Goal: Task Accomplishment & Management: Use online tool/utility

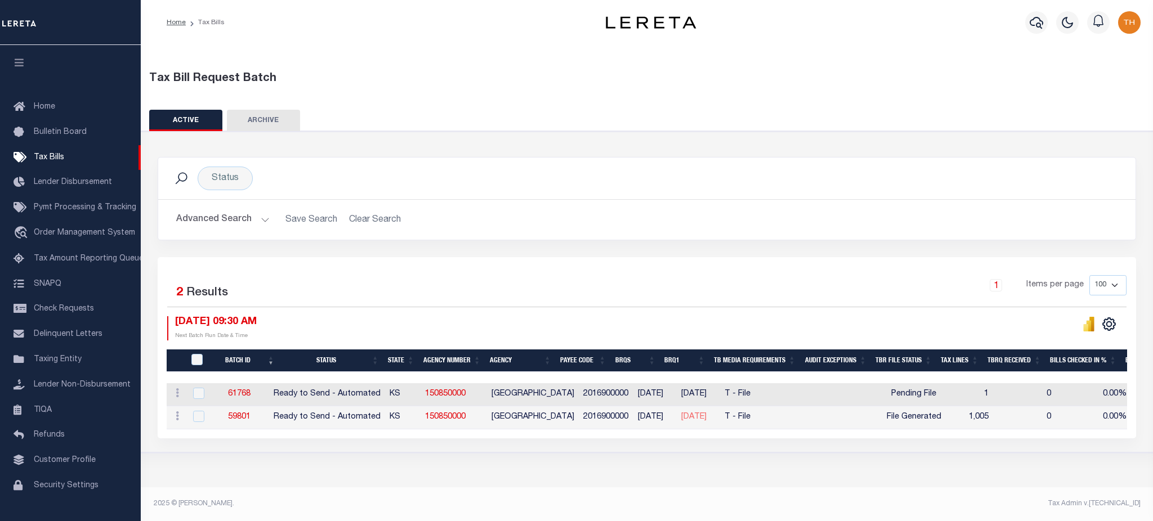
click at [239, 226] on button "Advanced Search" at bounding box center [222, 220] width 93 height 22
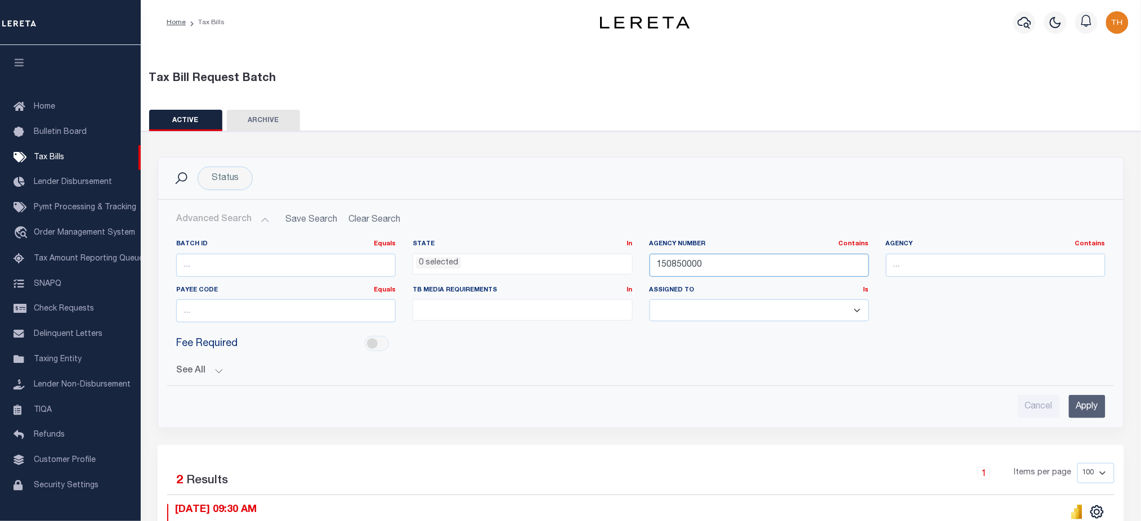
drag, startPoint x: 620, startPoint y: 265, endPoint x: 606, endPoint y: 265, distance: 14.1
click at [606, 265] on div "Batch ID Equals Equals Is Not Equal To Is Greater Than Is Less Than State In In…" at bounding box center [641, 286] width 946 height 92
paste input "200"
type input "120050000"
click at [1100, 412] on input "Apply" at bounding box center [1087, 406] width 37 height 23
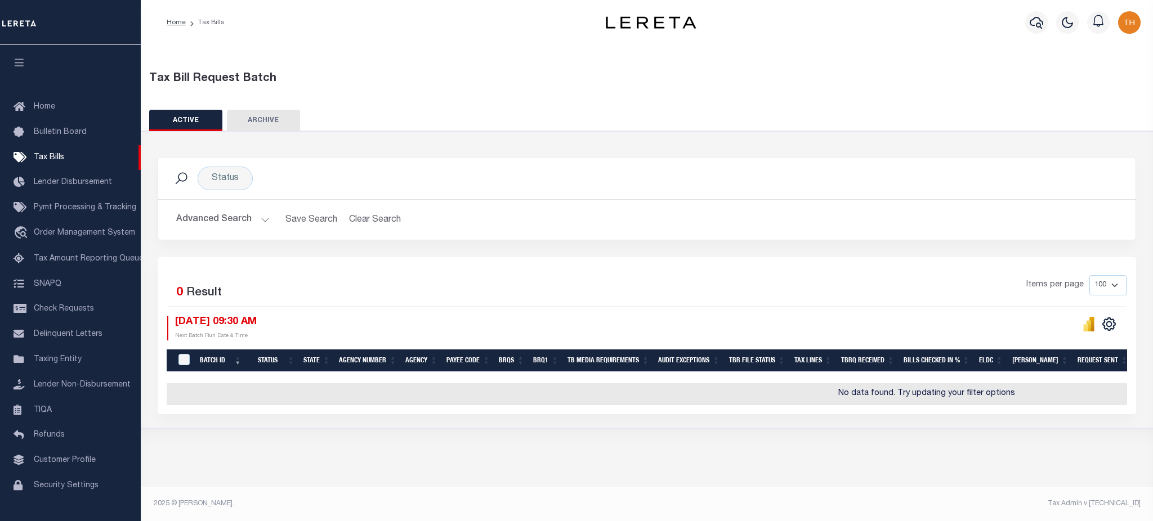
click at [230, 239] on div "Advanced Search Save Search Clear Search TaxBillBatches_dynamictable_____Defaul…" at bounding box center [646, 220] width 977 height 40
click at [235, 225] on button "Advanced Search" at bounding box center [222, 220] width 93 height 22
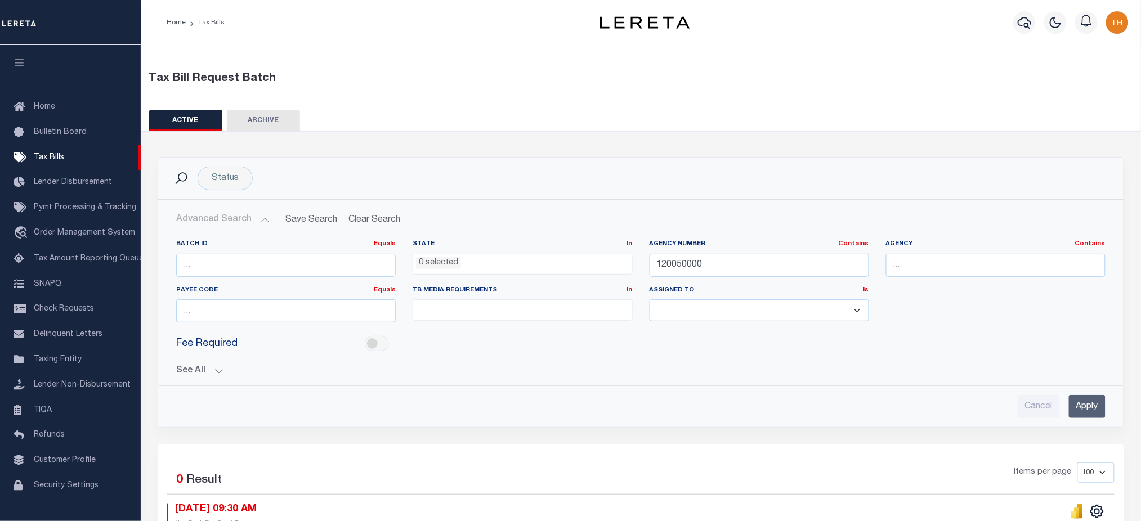
click at [202, 372] on button "See All" at bounding box center [640, 371] width 929 height 11
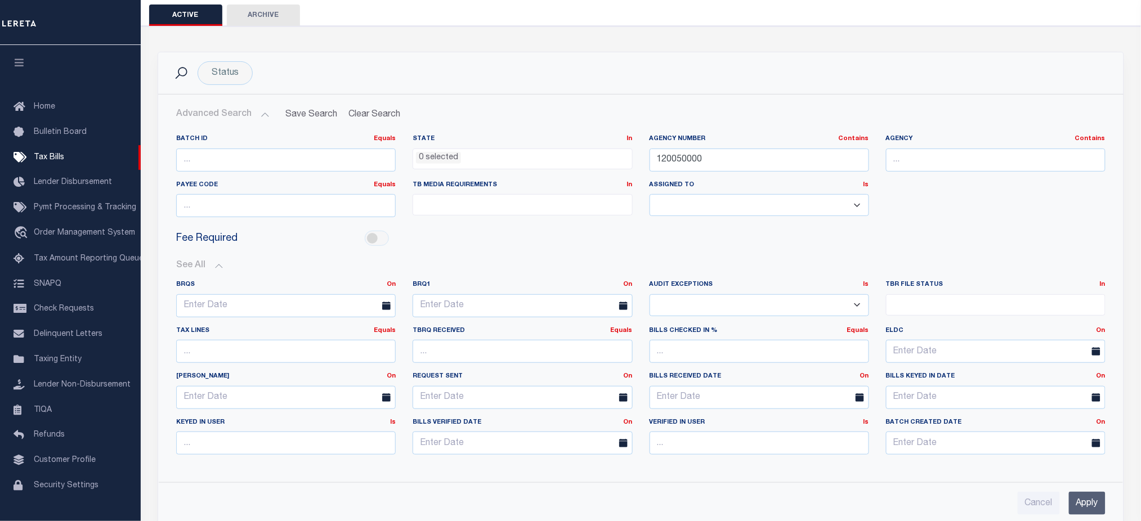
scroll to position [150, 0]
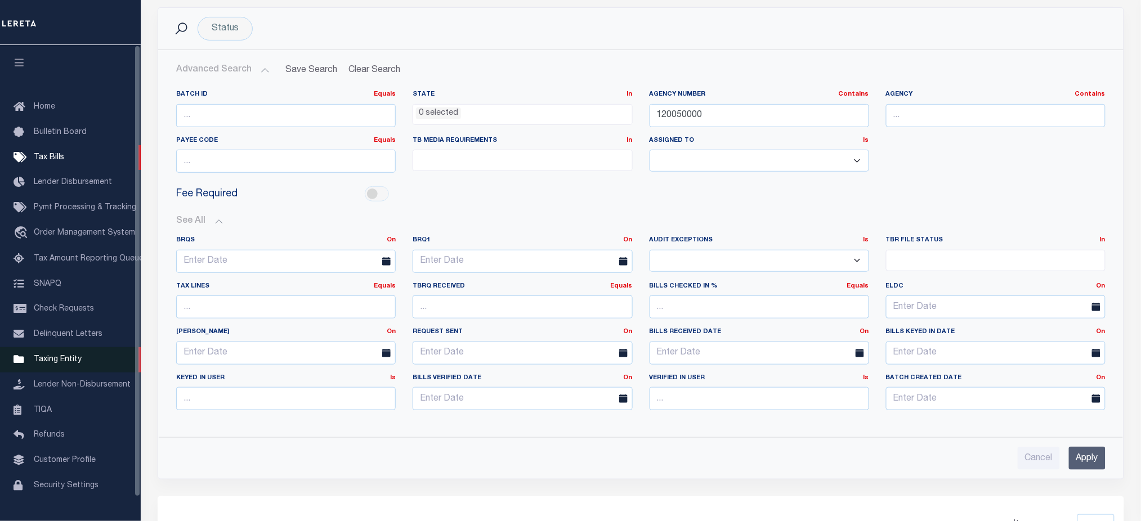
click at [57, 370] on link "Taxing Entity" at bounding box center [70, 359] width 141 height 25
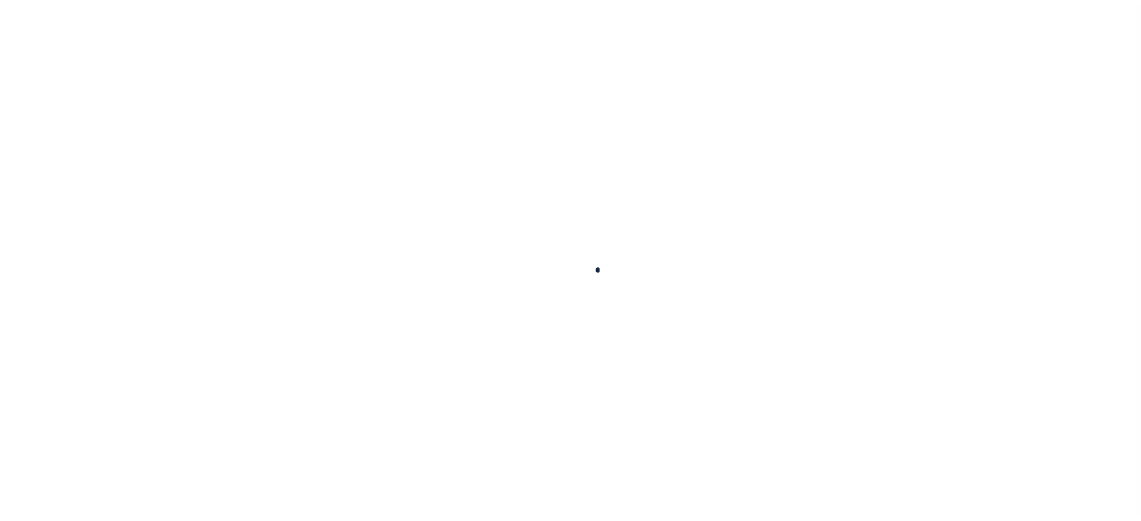
select select
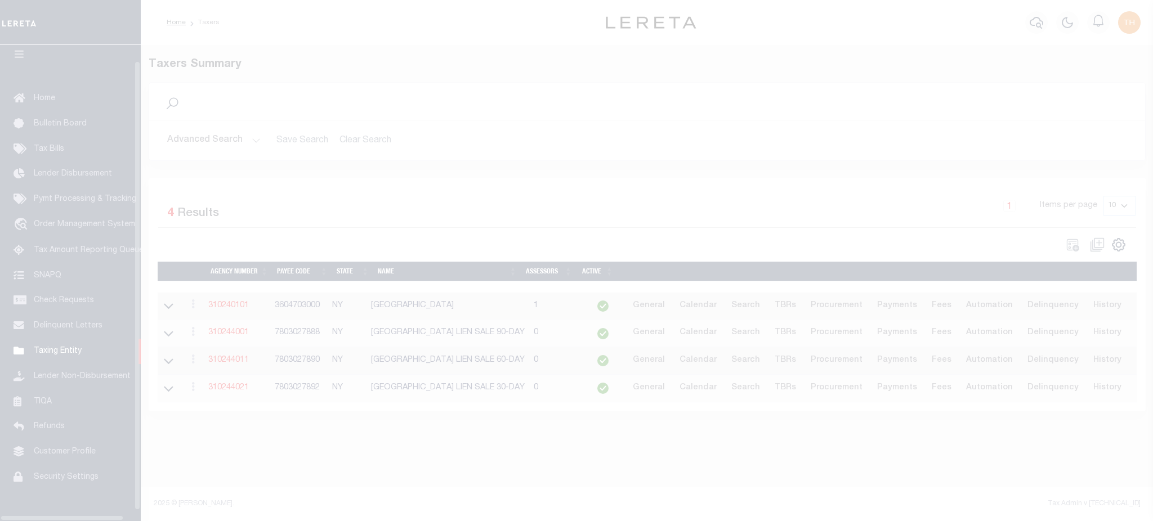
scroll to position [25, 0]
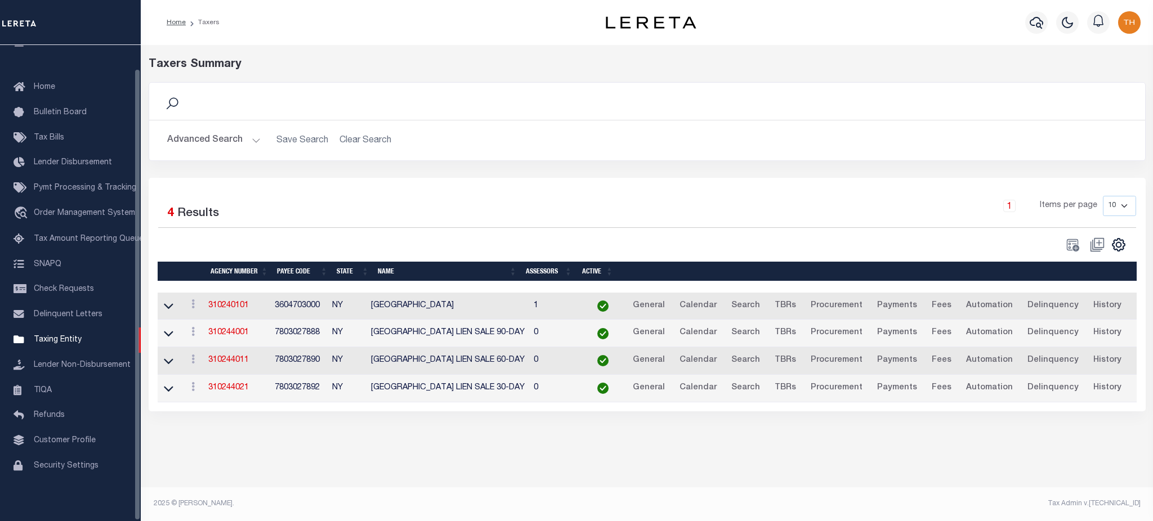
click at [229, 147] on button "Advanced Search" at bounding box center [213, 140] width 93 height 22
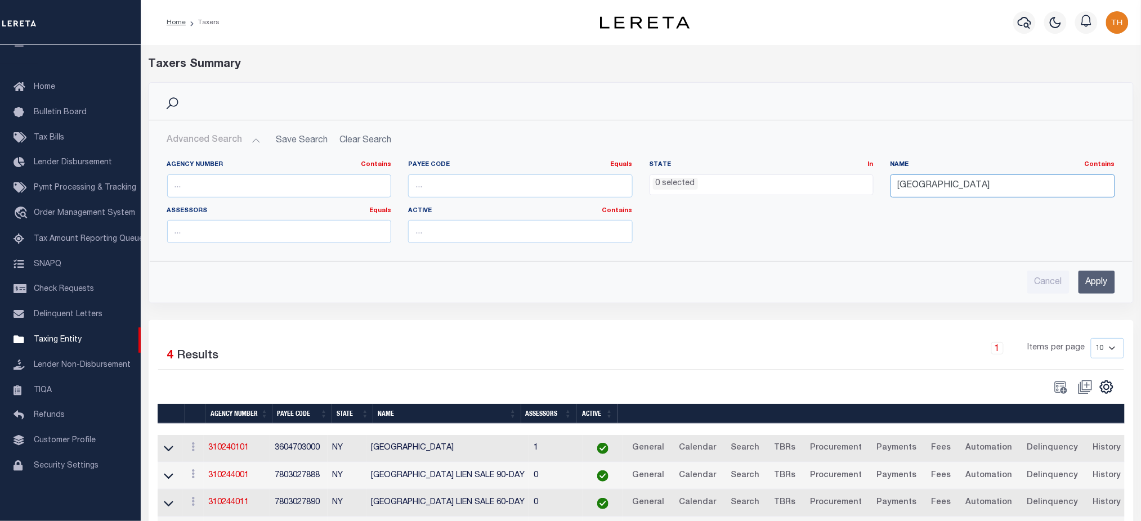
drag, startPoint x: 934, startPoint y: 181, endPoint x: 812, endPoint y: 180, distance: 122.1
click at [812, 180] on div "Agency Number Contains Contains Is Payee Code Equals Equals Is Not Equal To Is …" at bounding box center [641, 206] width 965 height 92
click at [272, 186] on input "text" at bounding box center [279, 185] width 225 height 23
paste input "120050000"
type input "120050000"
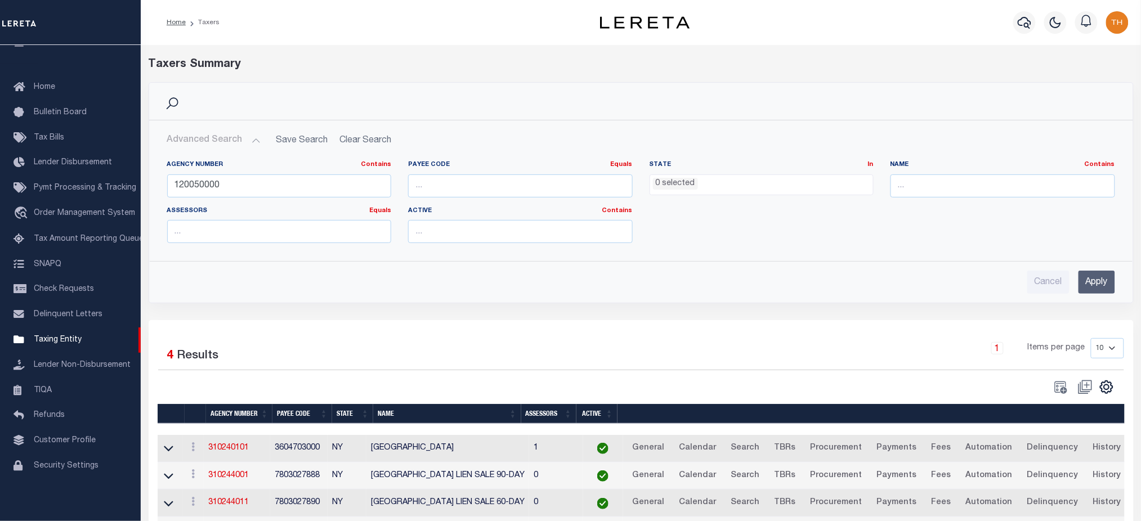
click at [1100, 280] on input "Apply" at bounding box center [1096, 282] width 37 height 23
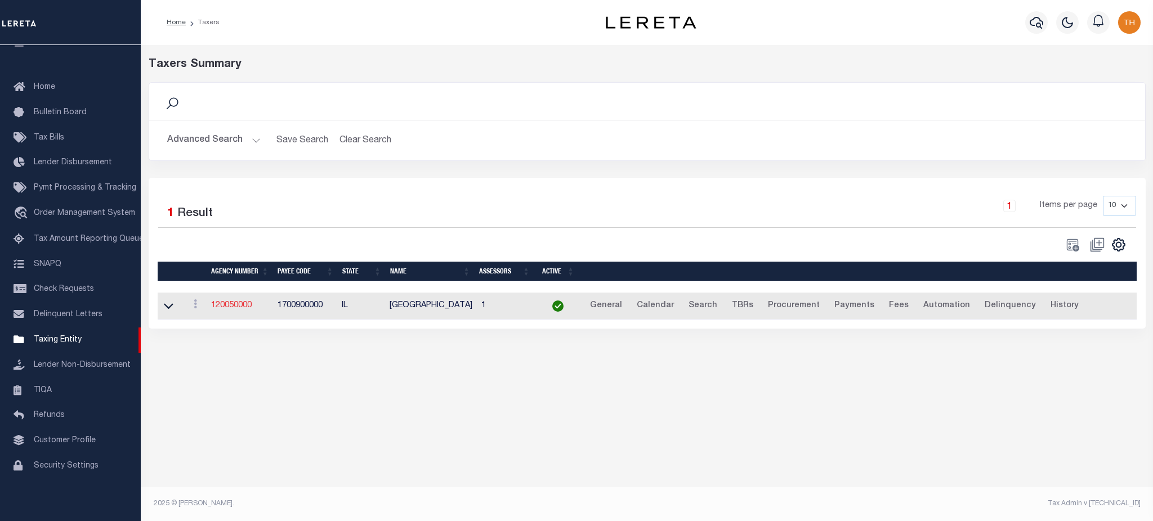
click at [228, 302] on link "120050000" at bounding box center [231, 306] width 41 height 8
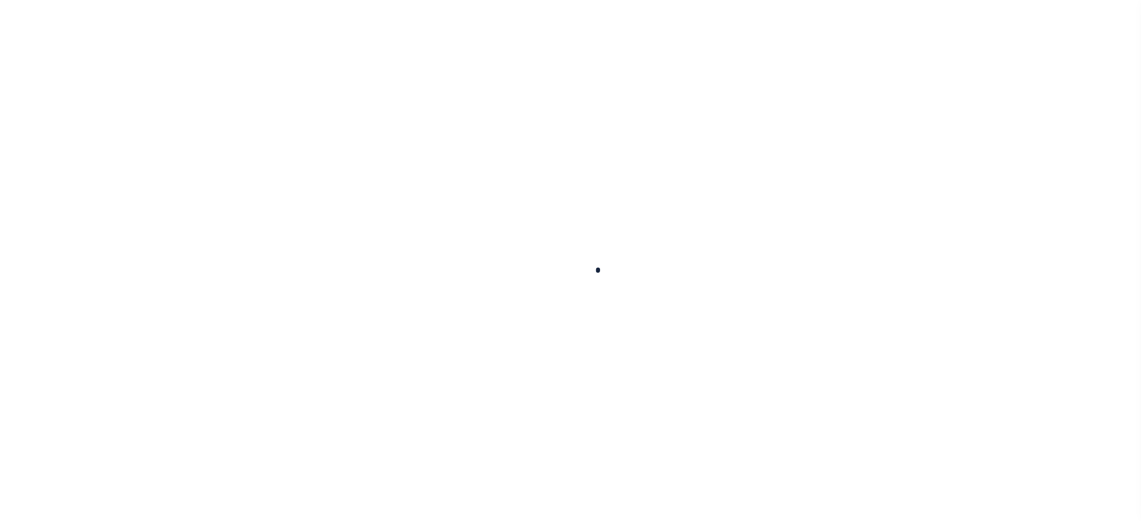
select select
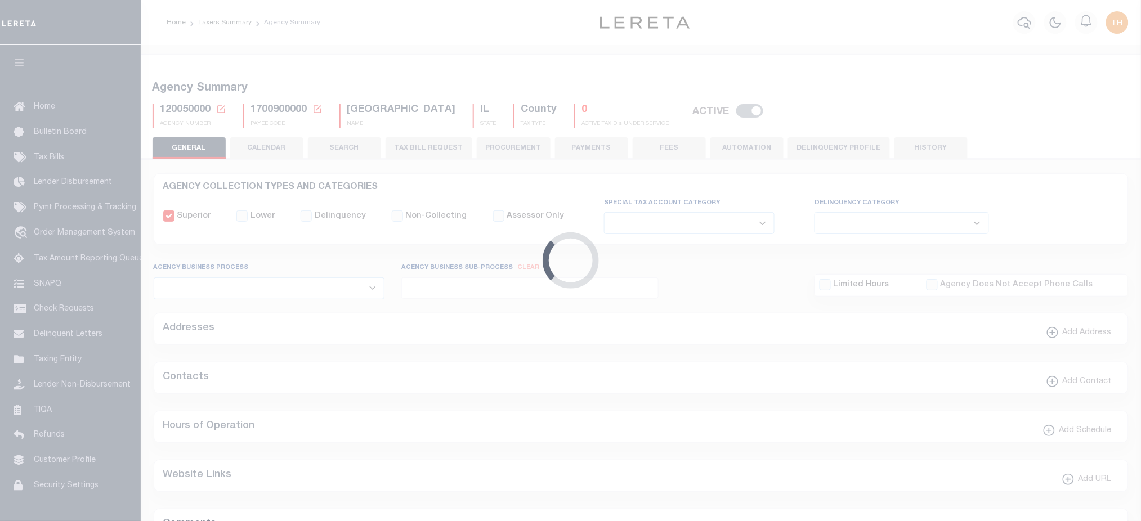
checkbox input "false"
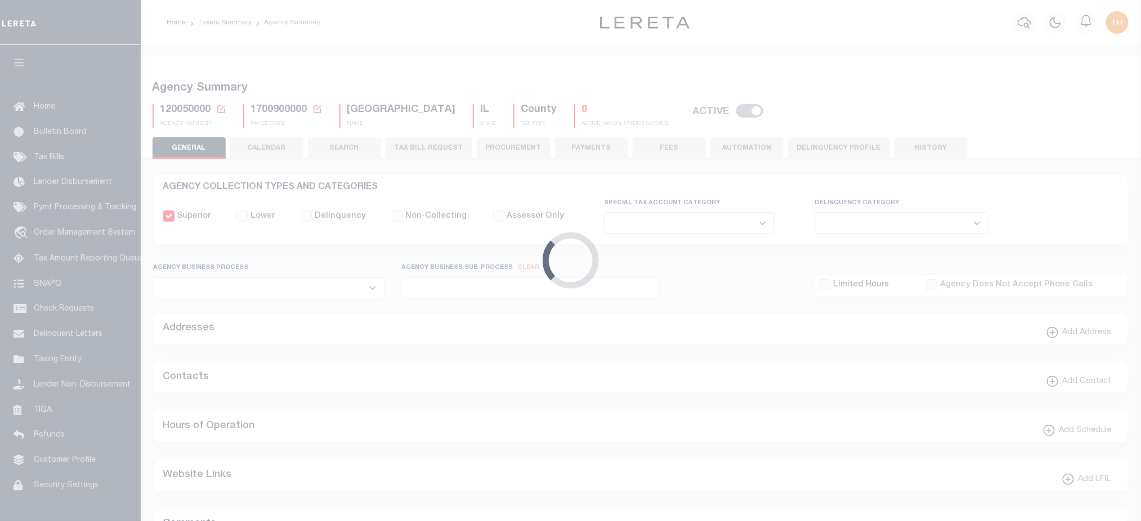
type input "1700900000"
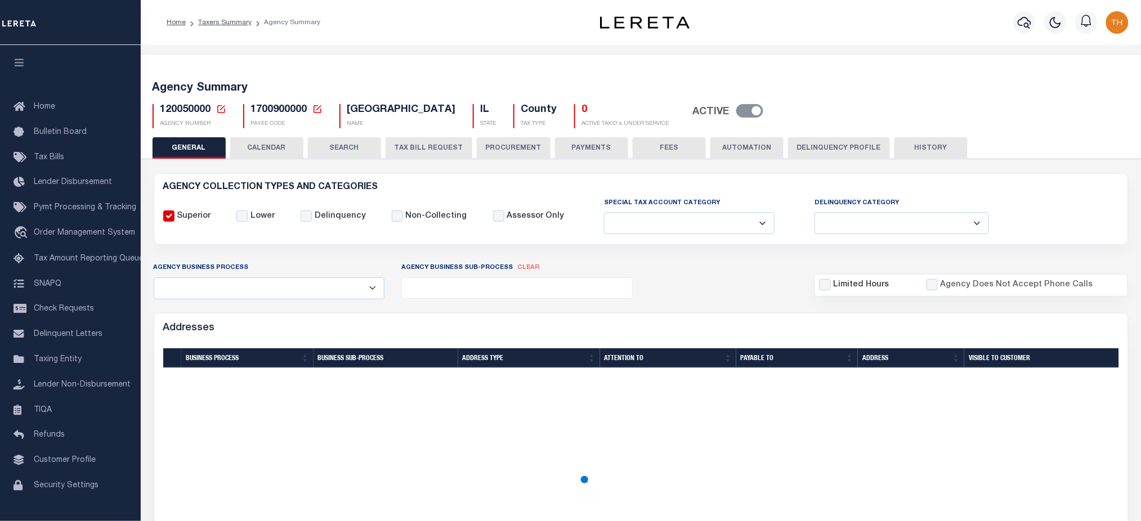
click at [267, 147] on button "CALENDAR" at bounding box center [266, 147] width 73 height 21
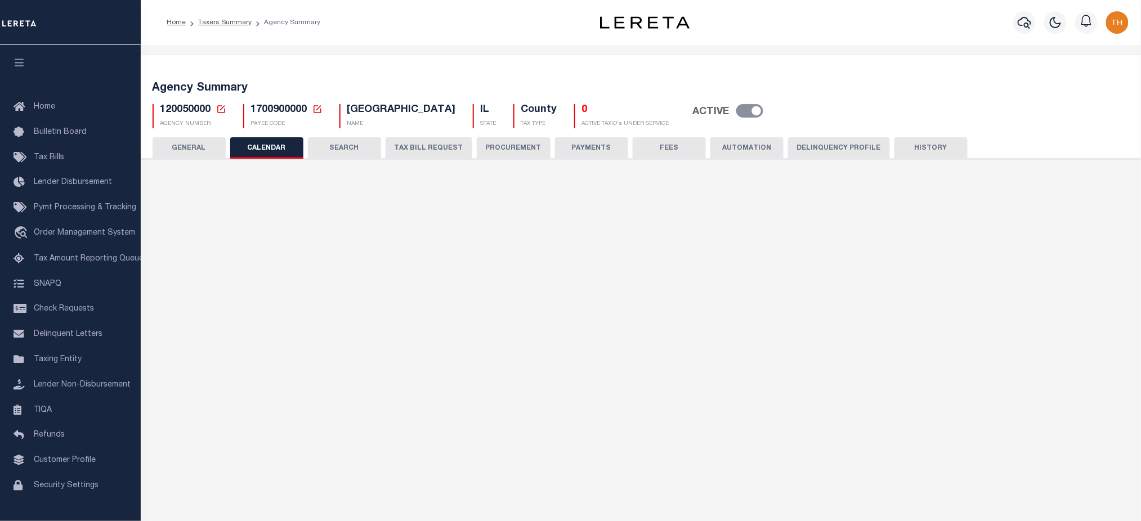
checkbox input "false"
type input "1"
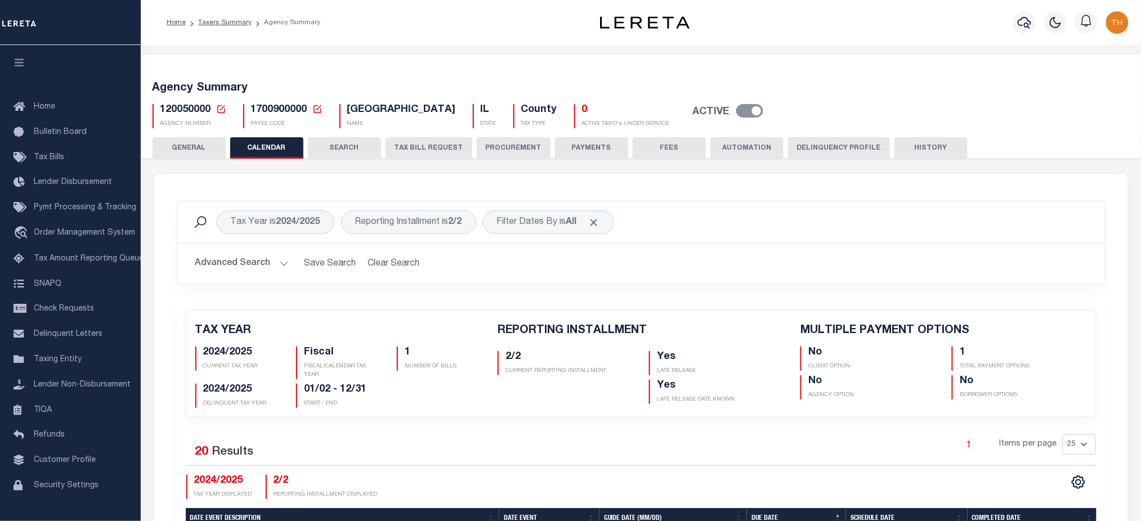
scroll to position [300, 0]
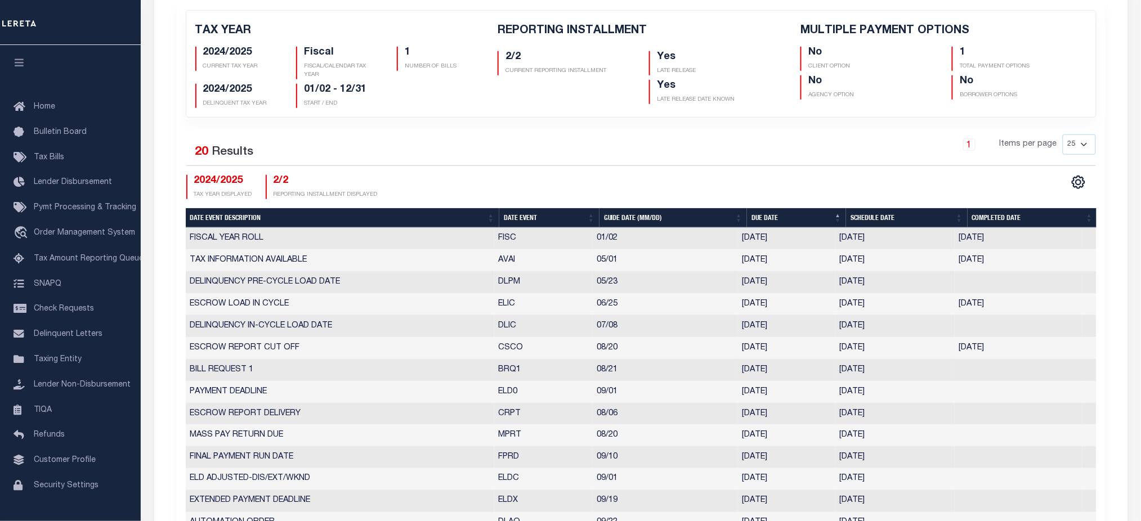
drag, startPoint x: 498, startPoint y: 376, endPoint x: 890, endPoint y: 374, distance: 392.3
click at [890, 374] on tr "BILL REQUEST 1 BRQ1 08/21 08/21/2025 08/14/2025 10288653" at bounding box center [641, 371] width 911 height 22
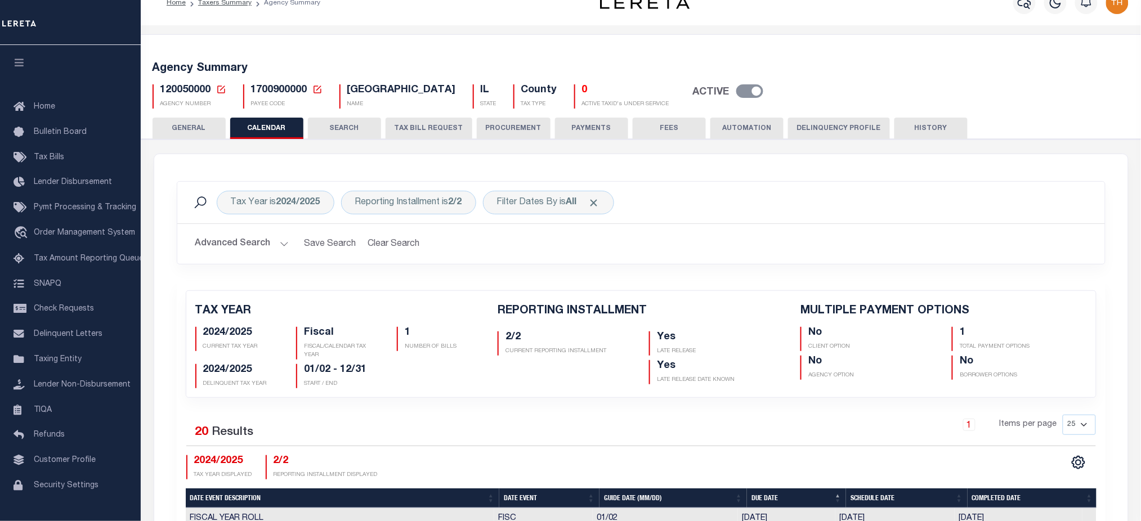
scroll to position [0, 0]
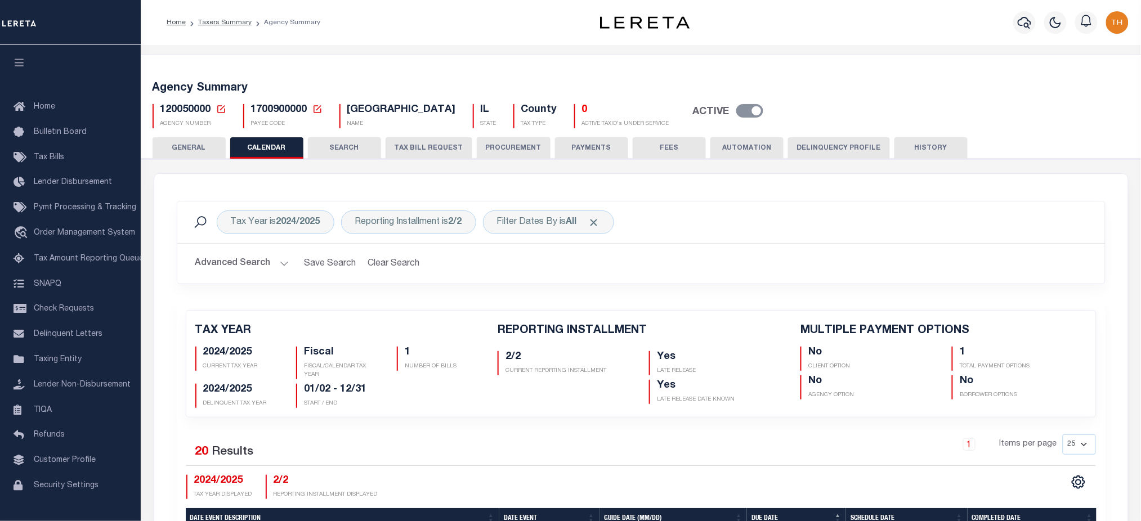
click at [429, 153] on button "TAX BILL REQUEST" at bounding box center [429, 147] width 87 height 21
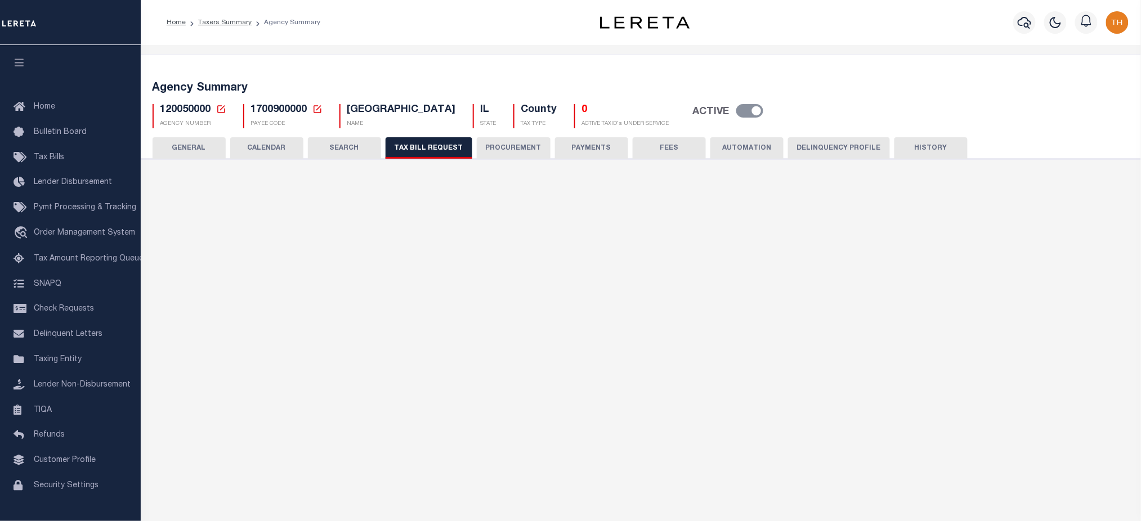
select select "29"
select select "22"
select select "false"
select select "1"
select select
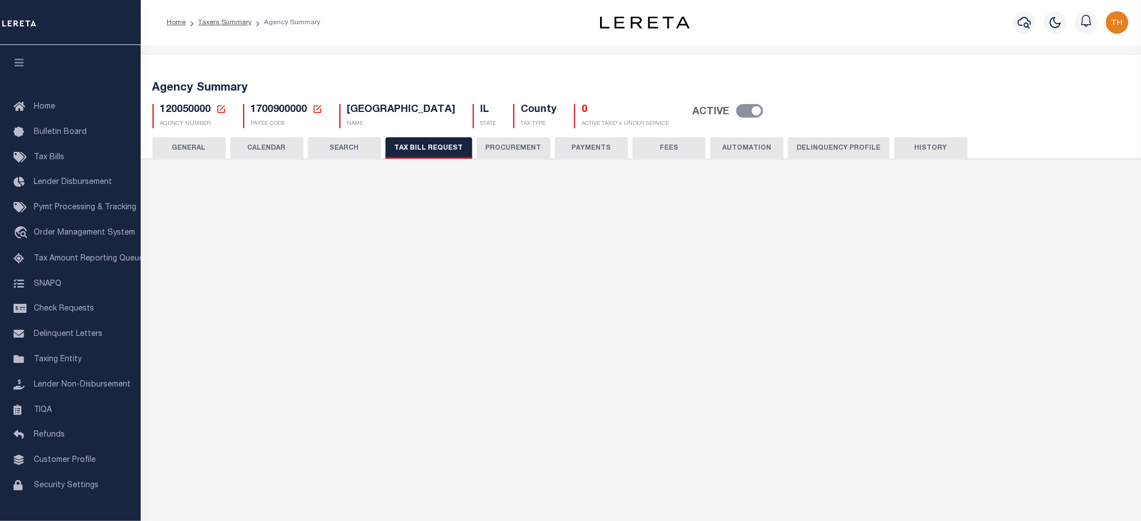
select select "1"
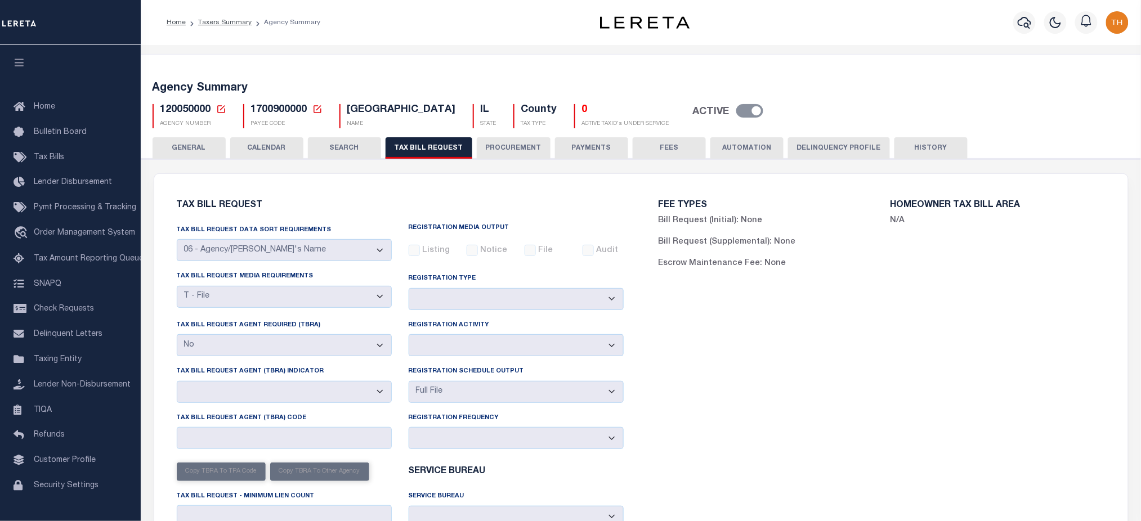
click at [205, 144] on button "GENERAL" at bounding box center [189, 147] width 73 height 21
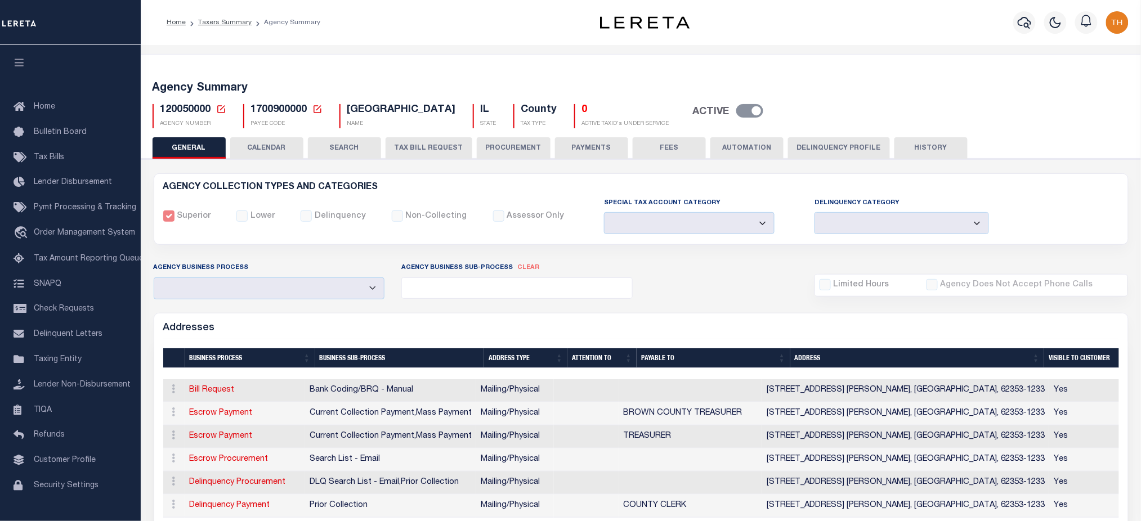
scroll to position [225, 0]
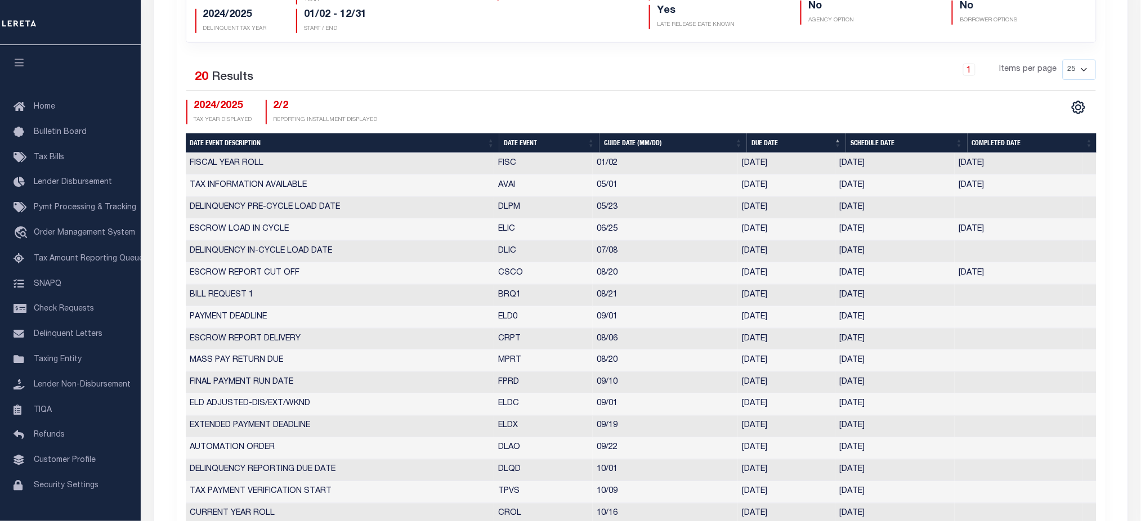
scroll to position [0, 0]
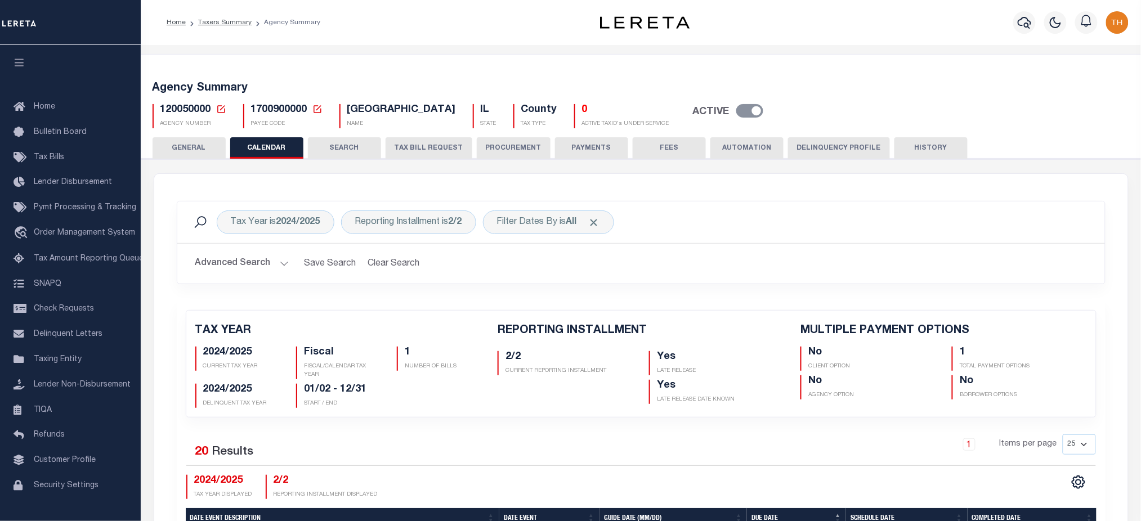
click at [919, 149] on button "HISTORY" at bounding box center [930, 147] width 73 height 21
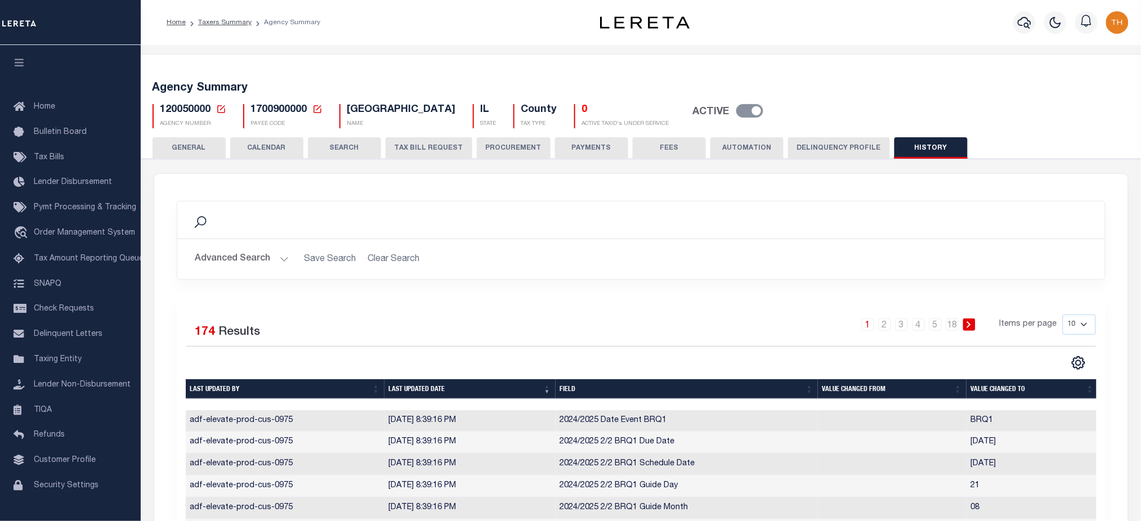
scroll to position [150, 0]
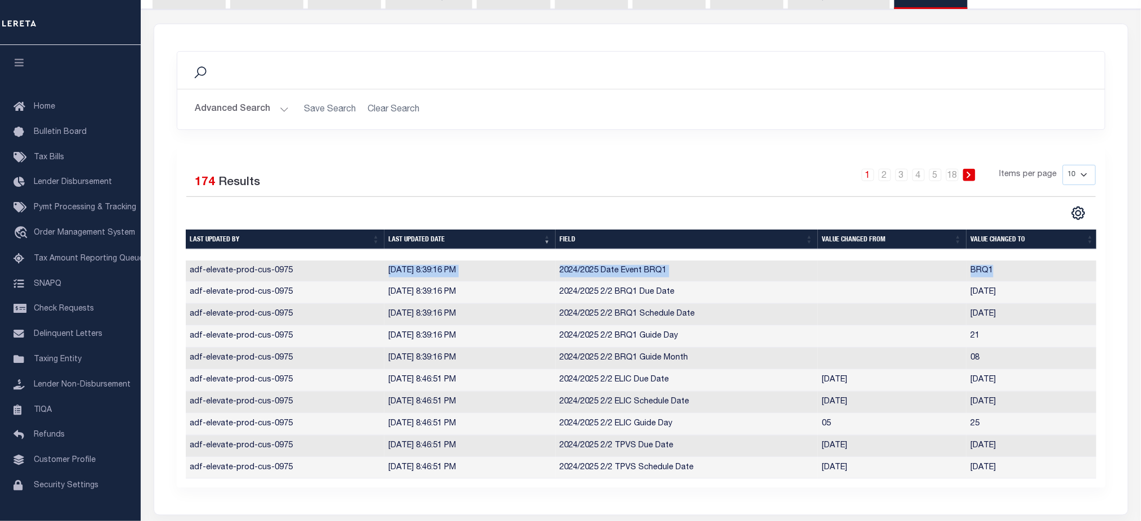
drag, startPoint x: 505, startPoint y: 275, endPoint x: 1014, endPoint y: 275, distance: 508.8
click at [1014, 275] on tr "adf-elevate-prod-cus-0975 8/13/2025, 8:39:16 PM 2024/2025 Date Event BRQ1 BRQ1" at bounding box center [642, 272] width 913 height 22
drag, startPoint x: 752, startPoint y: 487, endPoint x: 794, endPoint y: 487, distance: 41.7
click at [794, 487] on div "Selected 174 Results 1 2 3 4 5 … 18 Items per page 10 25 50 100" at bounding box center [641, 317] width 929 height 341
drag, startPoint x: 391, startPoint y: 268, endPoint x: 1043, endPoint y: 313, distance: 653.9
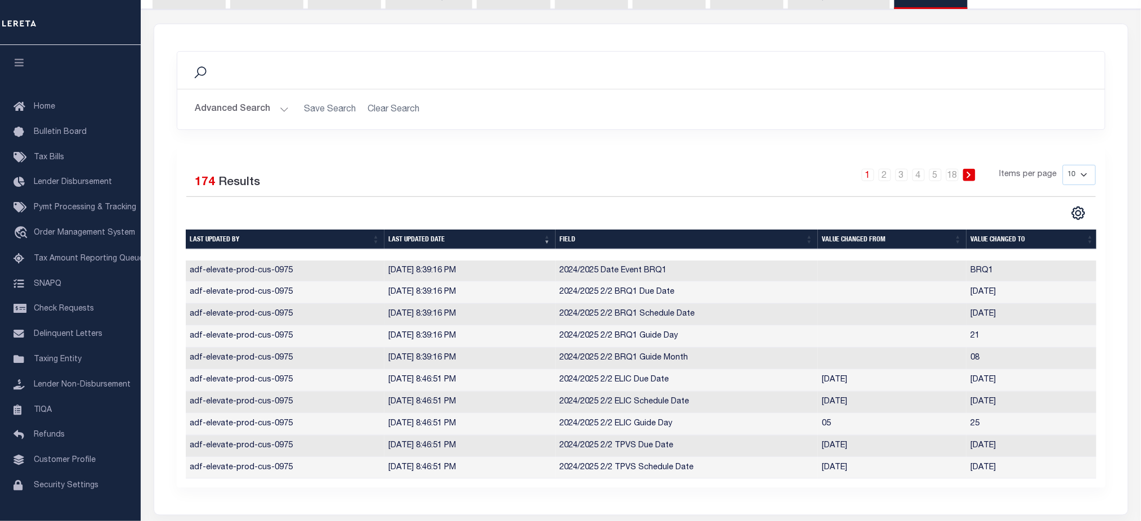
click at [1043, 313] on tbody "adf-elevate-prod-cus-0975 8/13/2025, 8:39:16 PM 2024/2025 Date Event BRQ1 BRQ1 …" at bounding box center [642, 370] width 913 height 219
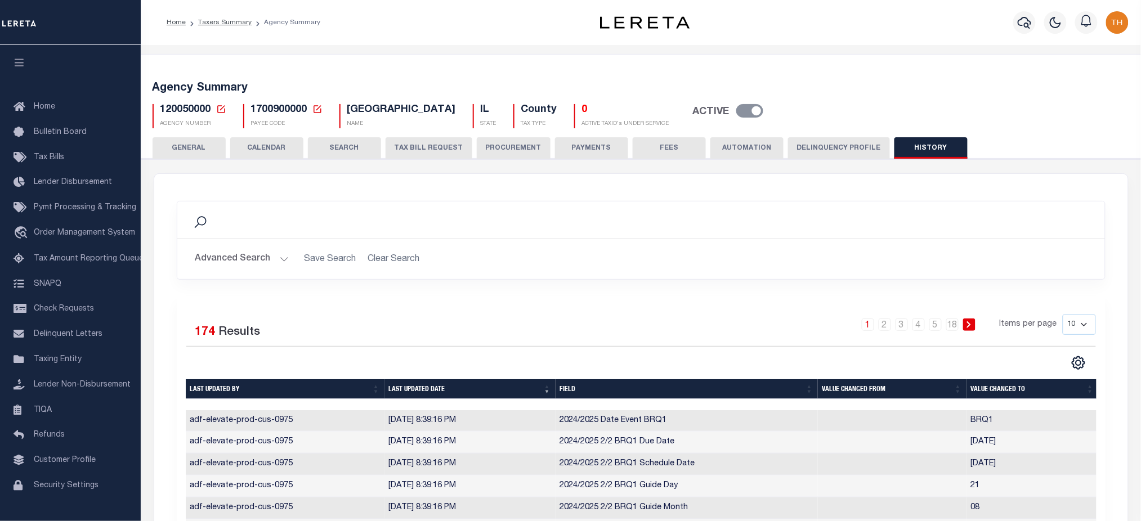
click at [186, 158] on button "GENERAL" at bounding box center [189, 147] width 73 height 21
click at [194, 149] on button "GENERAL" at bounding box center [189, 147] width 73 height 21
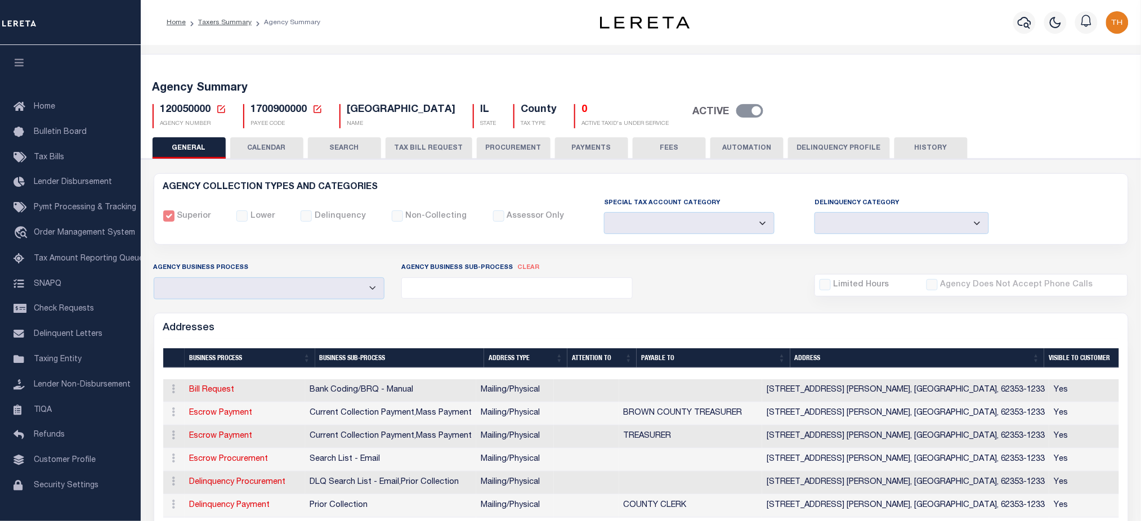
click at [239, 143] on button "CALENDAR" at bounding box center [266, 147] width 73 height 21
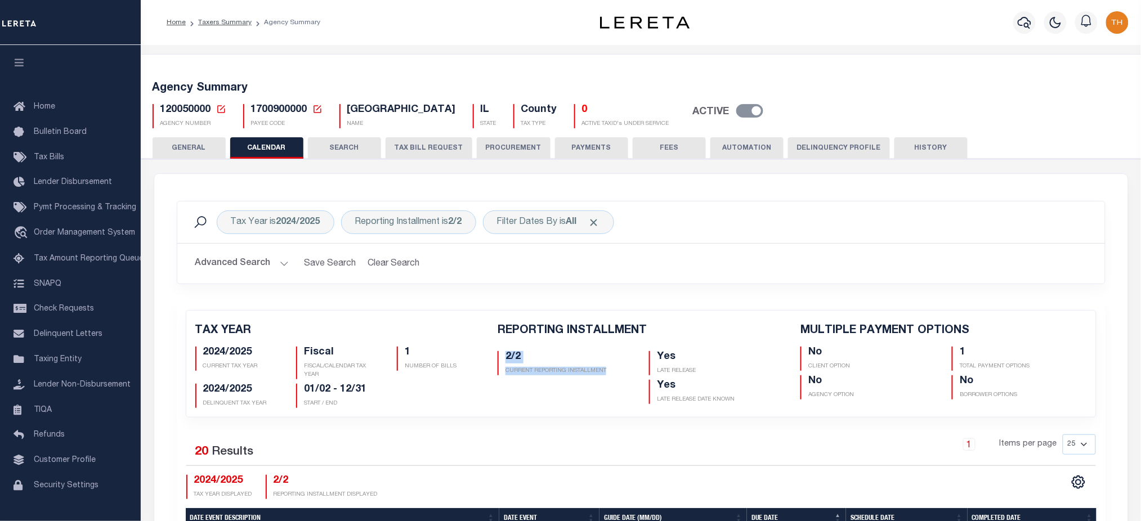
drag, startPoint x: 501, startPoint y: 358, endPoint x: 620, endPoint y: 372, distance: 119.6
click at [620, 372] on div "2/2 CURRENT REPORTING INSTALLMENT" at bounding box center [565, 363] width 135 height 24
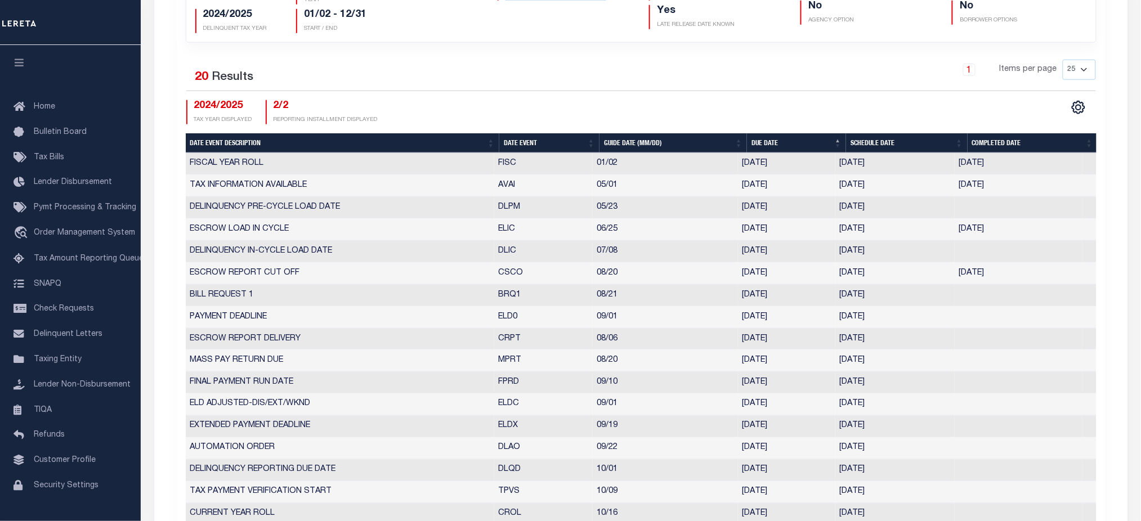
drag, startPoint x: 835, startPoint y: 296, endPoint x: 881, endPoint y: 298, distance: 46.8
click at [881, 298] on td "08/14/2025" at bounding box center [894, 296] width 119 height 22
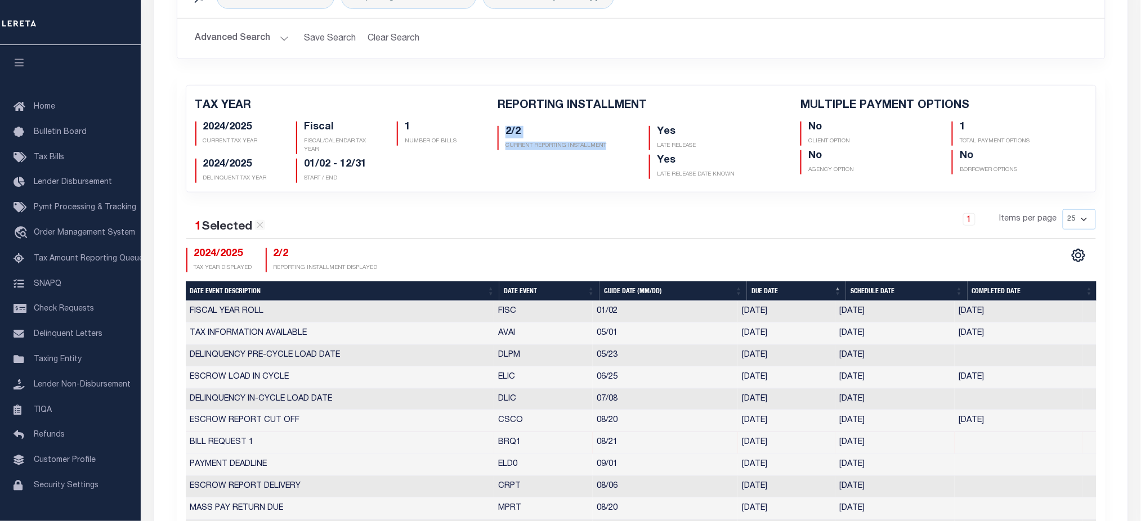
scroll to position [0, 0]
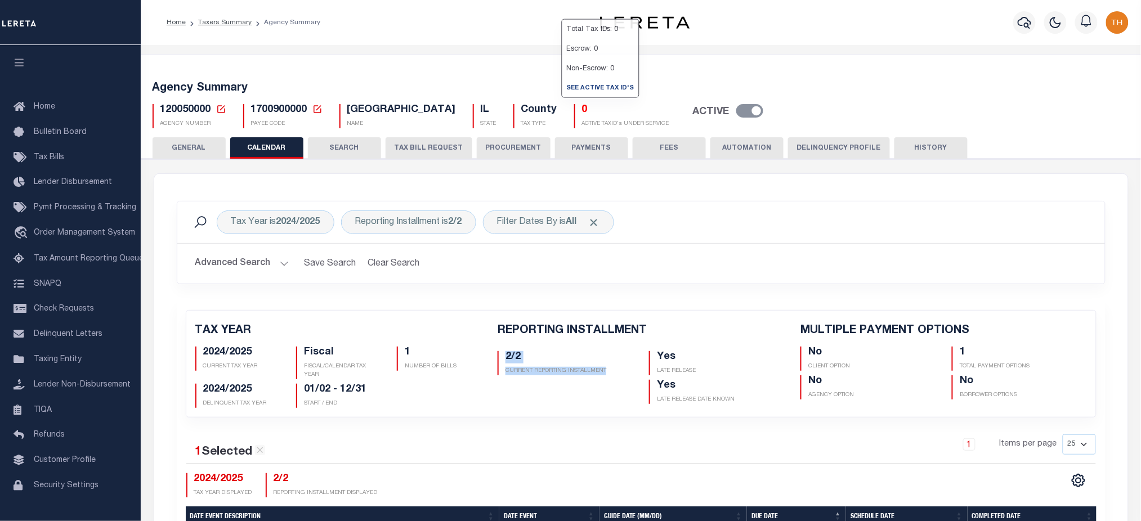
click at [328, 141] on button "SEARCH" at bounding box center [344, 147] width 73 height 21
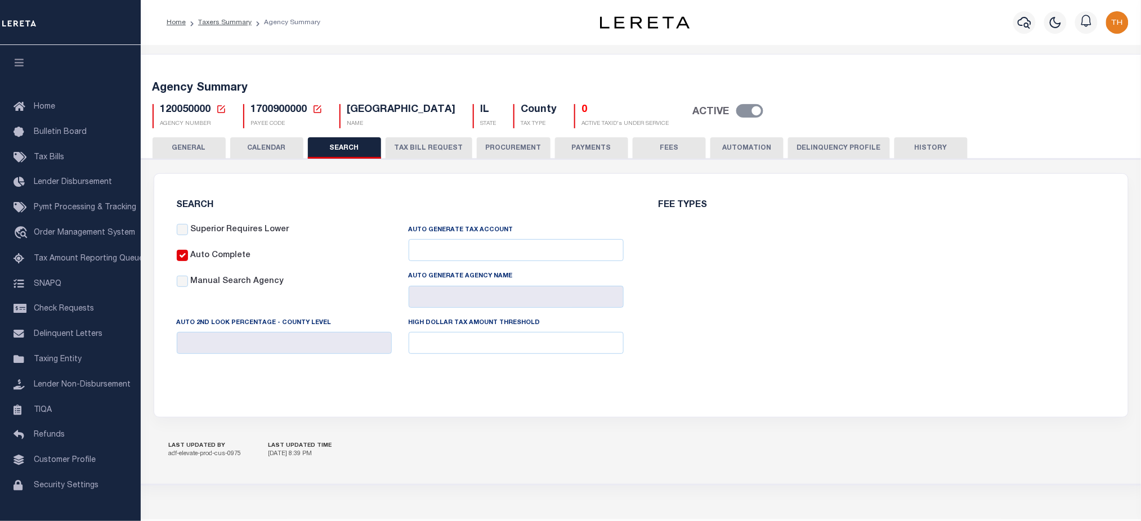
checkbox input "false"
type input "9000"
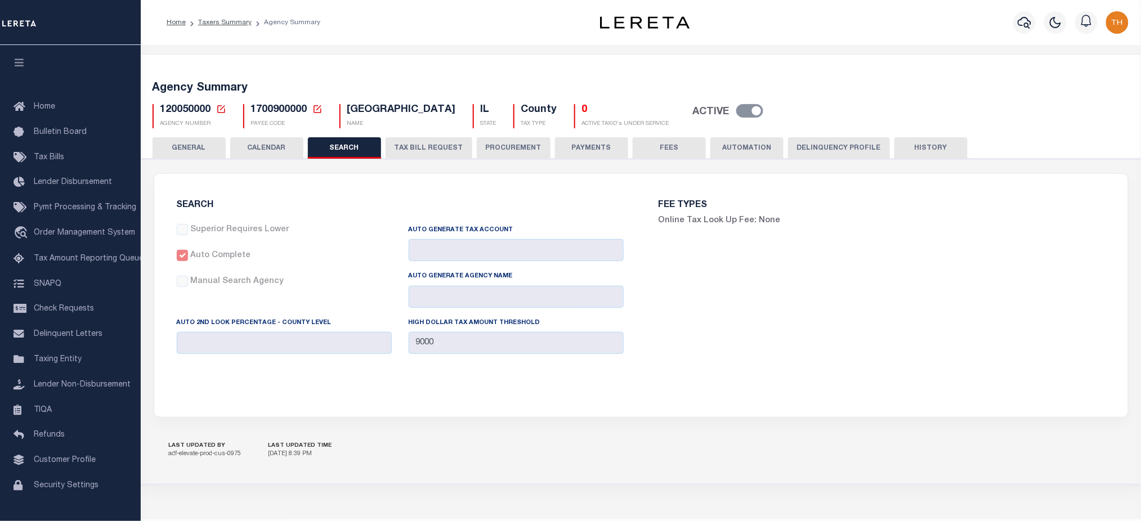
click at [436, 144] on button "TAX BILL REQUEST" at bounding box center [429, 147] width 87 height 21
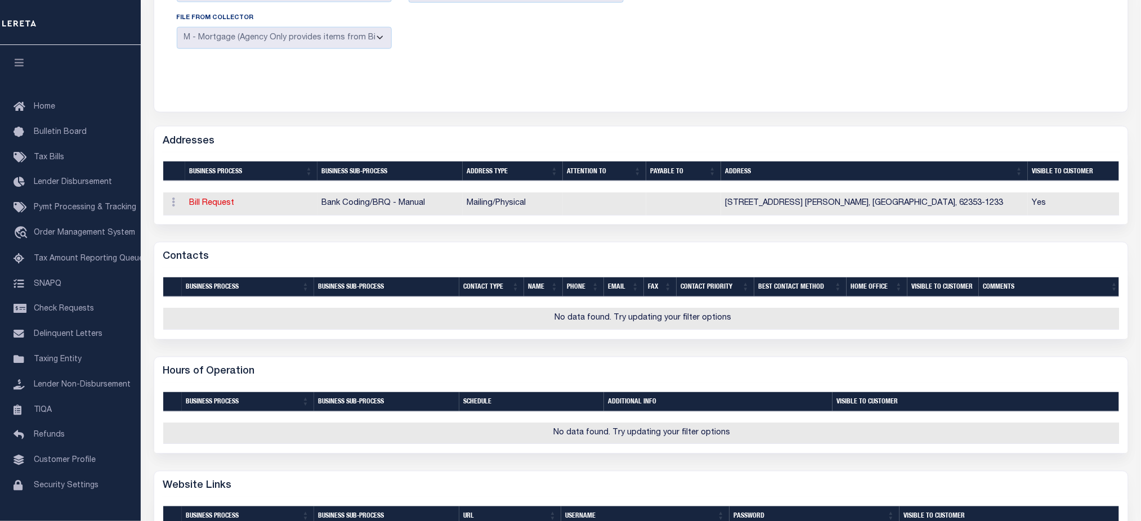
scroll to position [150, 0]
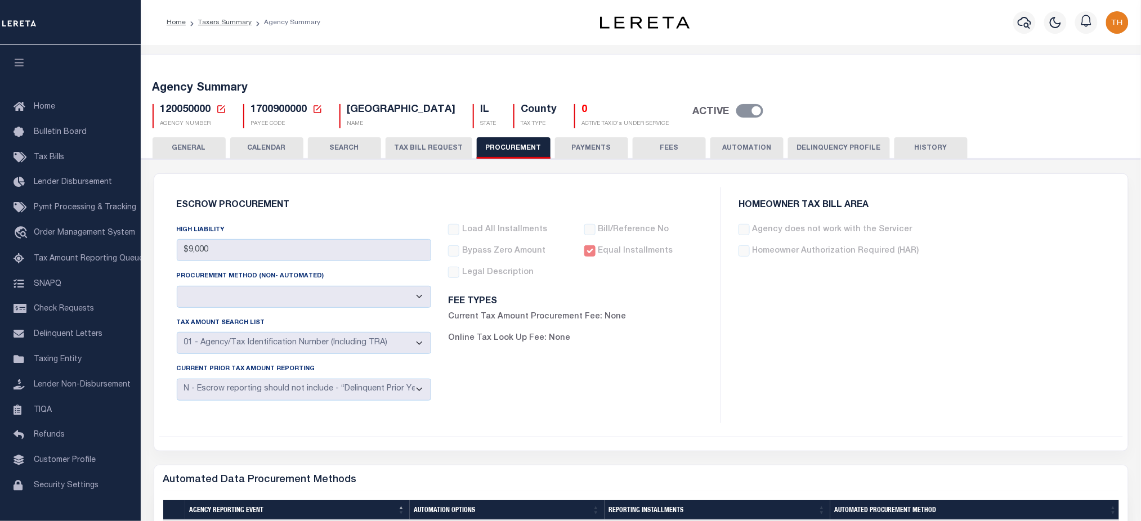
click at [447, 147] on button "TAX BILL REQUEST" at bounding box center [429, 147] width 87 height 21
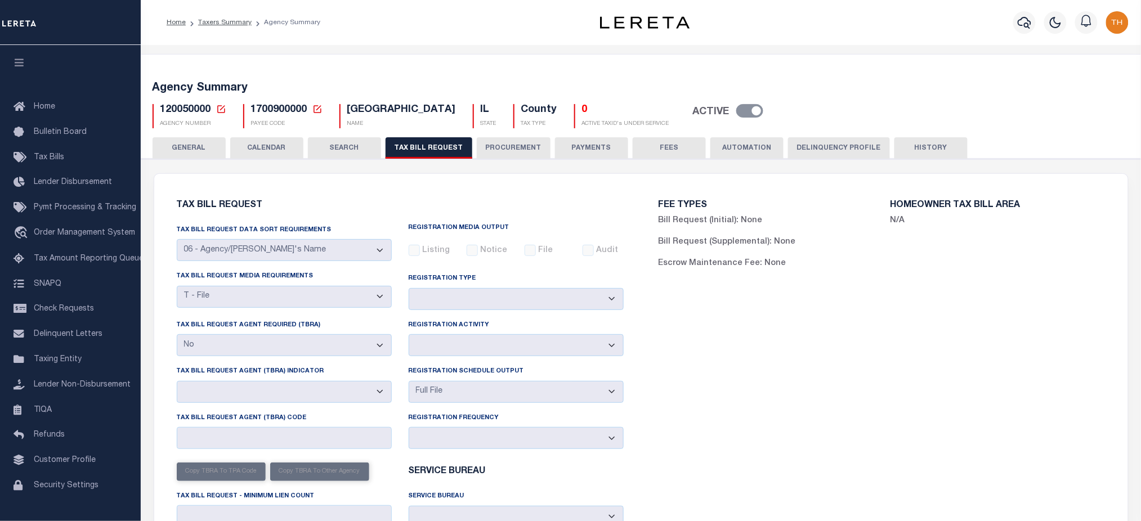
click at [213, 142] on button "GENERAL" at bounding box center [189, 147] width 73 height 21
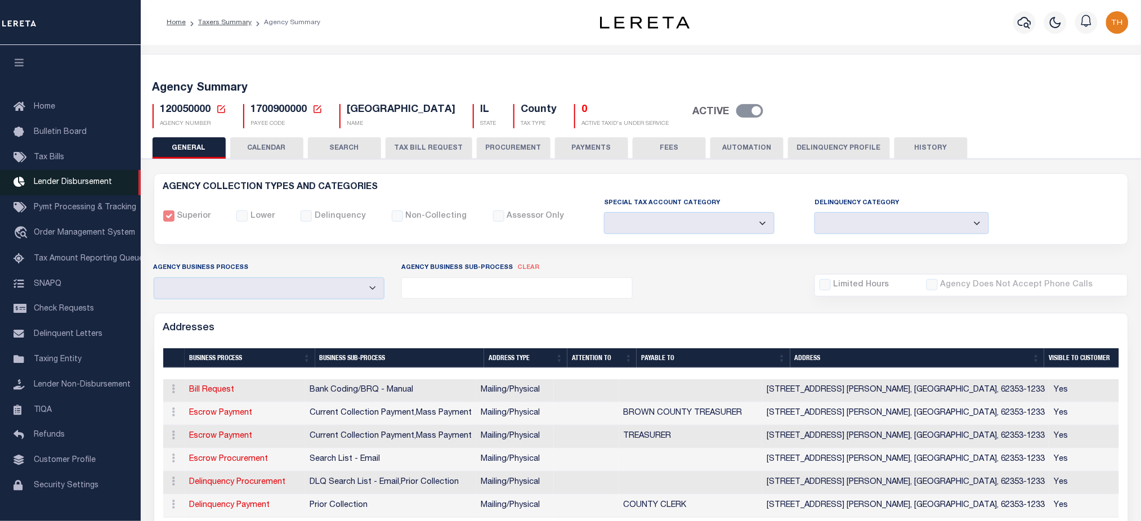
click at [77, 184] on span "Lender Disbursement" at bounding box center [73, 182] width 78 height 8
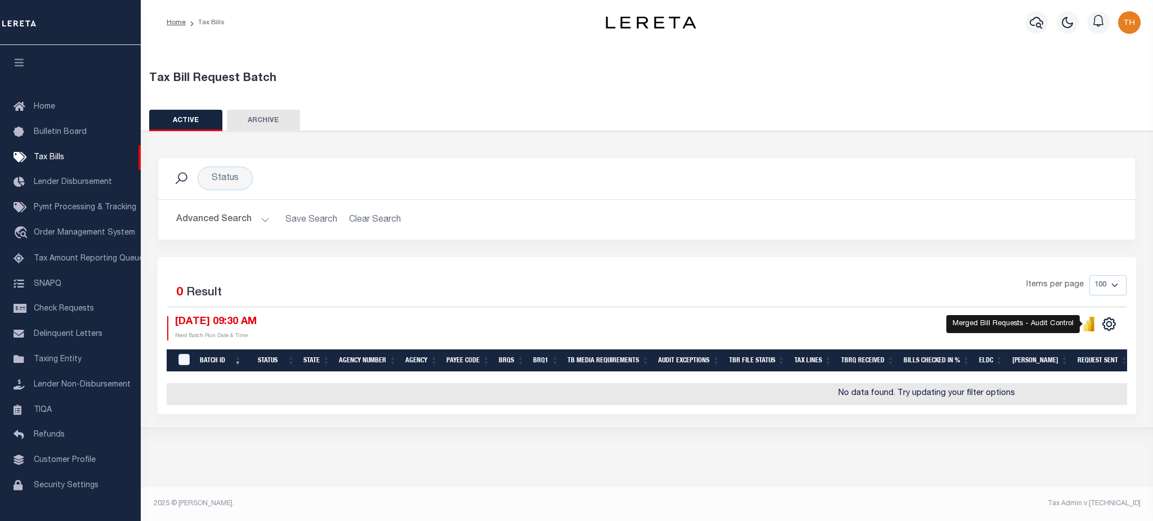
click at [1088, 330] on icon "" at bounding box center [1088, 325] width 5 height 11
click at [1031, 25] on icon "button" at bounding box center [1036, 23] width 14 height 14
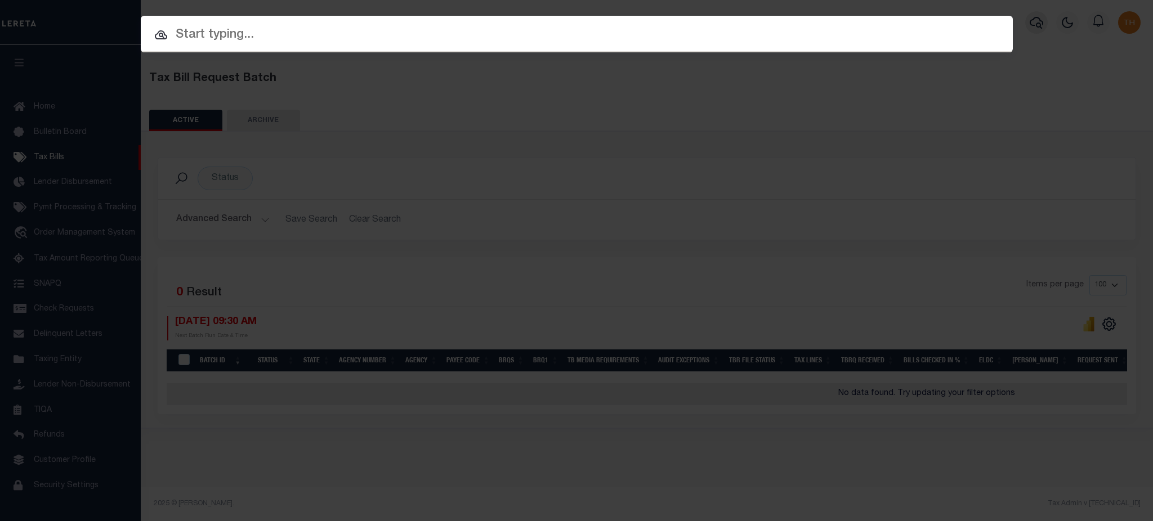
paste input "0132400003"
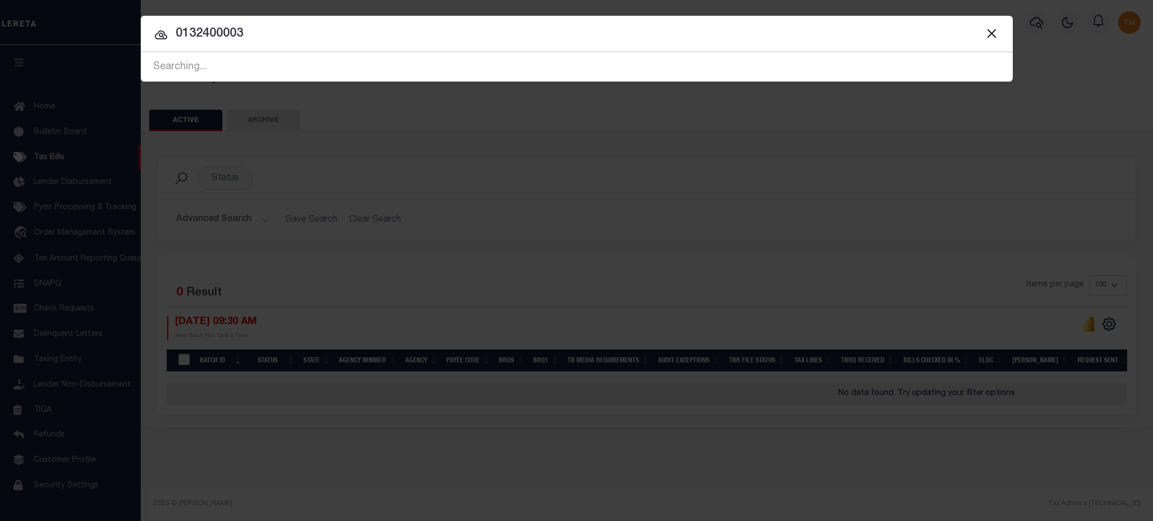
drag, startPoint x: 244, startPoint y: 30, endPoint x: 628, endPoint y: 63, distance: 385.8
click at [628, 63] on span "0132400003 Searching... Searching..." at bounding box center [577, 66] width 872 height 29
paste input "3878"
drag, startPoint x: 201, startPoint y: 32, endPoint x: 309, endPoint y: 34, distance: 107.5
click at [309, 34] on input "3878" at bounding box center [577, 34] width 872 height 20
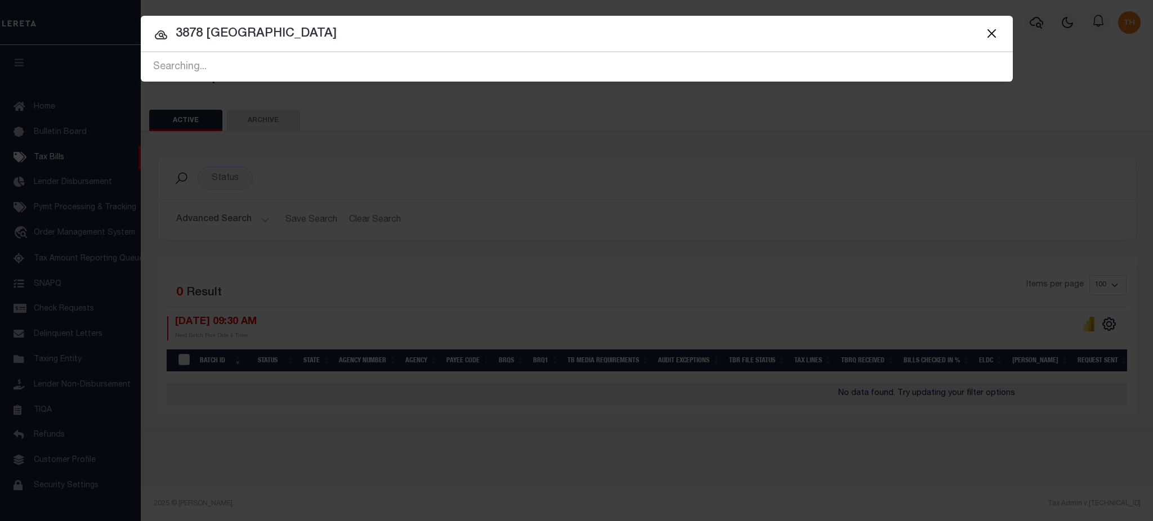
drag, startPoint x: 206, startPoint y: 33, endPoint x: 328, endPoint y: 48, distance: 122.4
click at [328, 48] on div "Include Loans TBM Customers Borrowers Payments (Lender Non-Disb) Payments (Lend…" at bounding box center [577, 49] width 872 height 66
click at [238, 27] on input "3878 Renovo" at bounding box center [577, 34] width 872 height 20
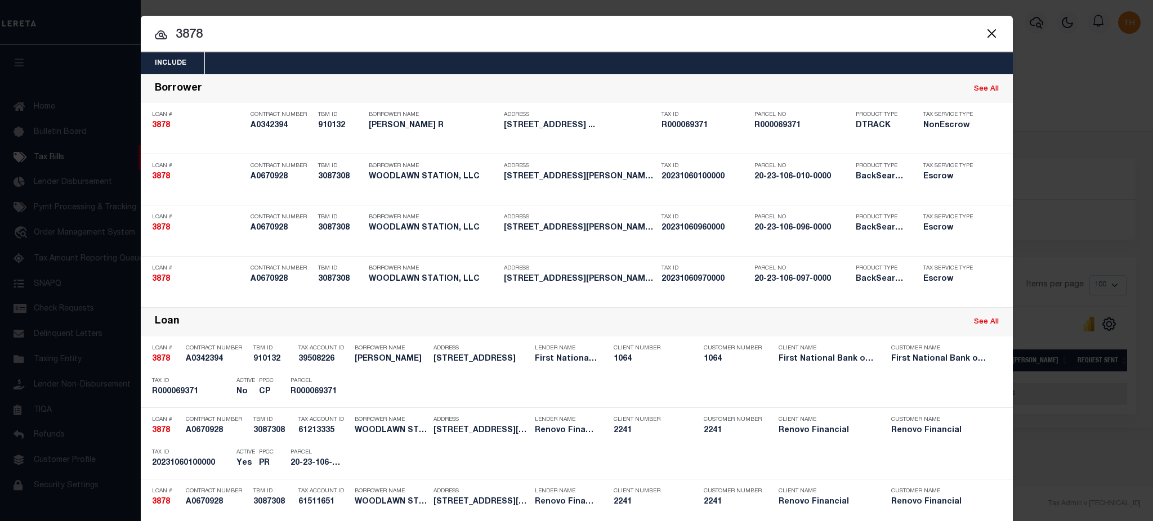
type input "3878"
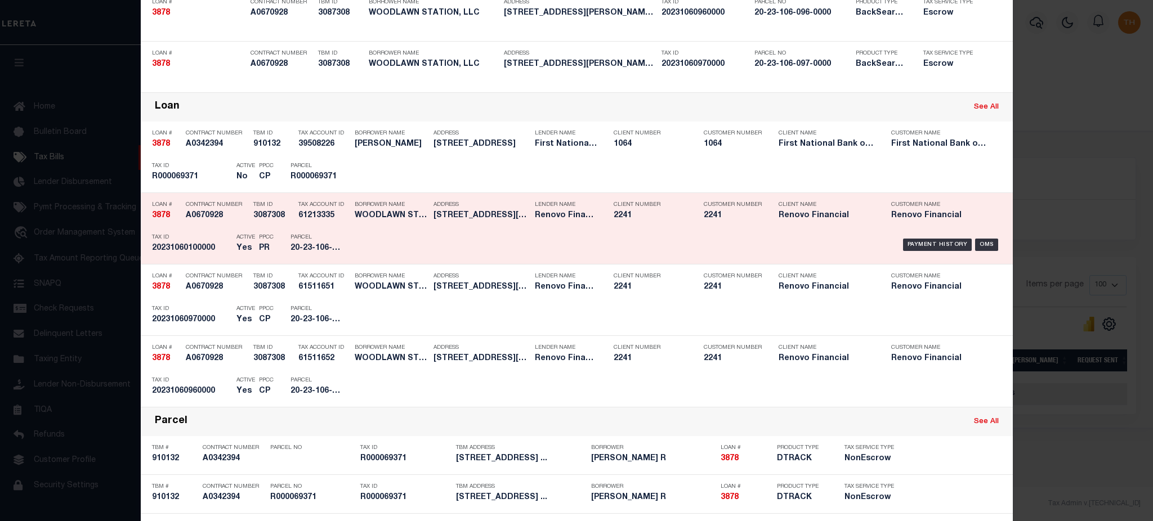
scroll to position [225, 0]
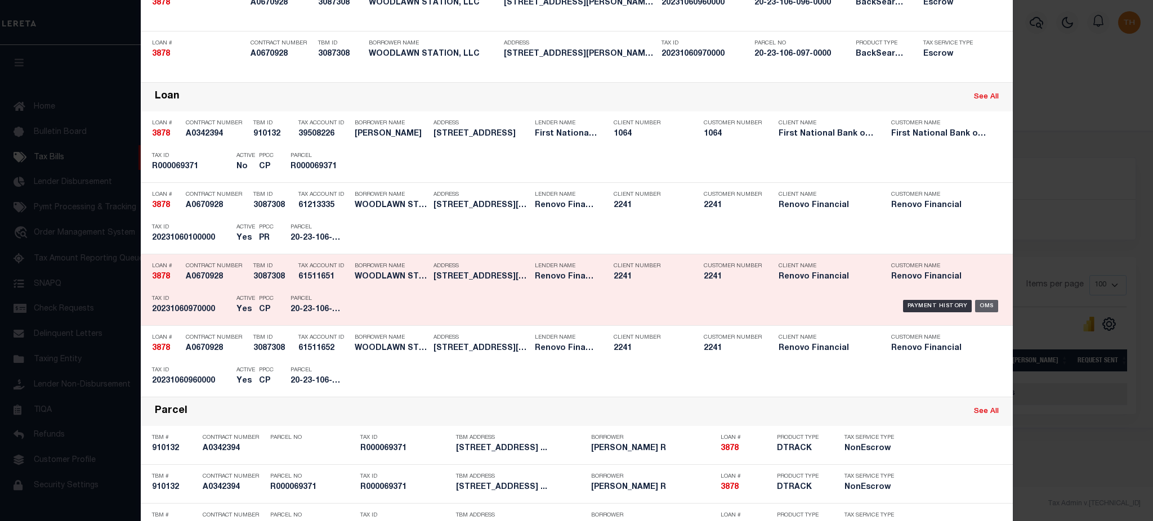
click at [984, 307] on div "OMS" at bounding box center [986, 306] width 23 height 12
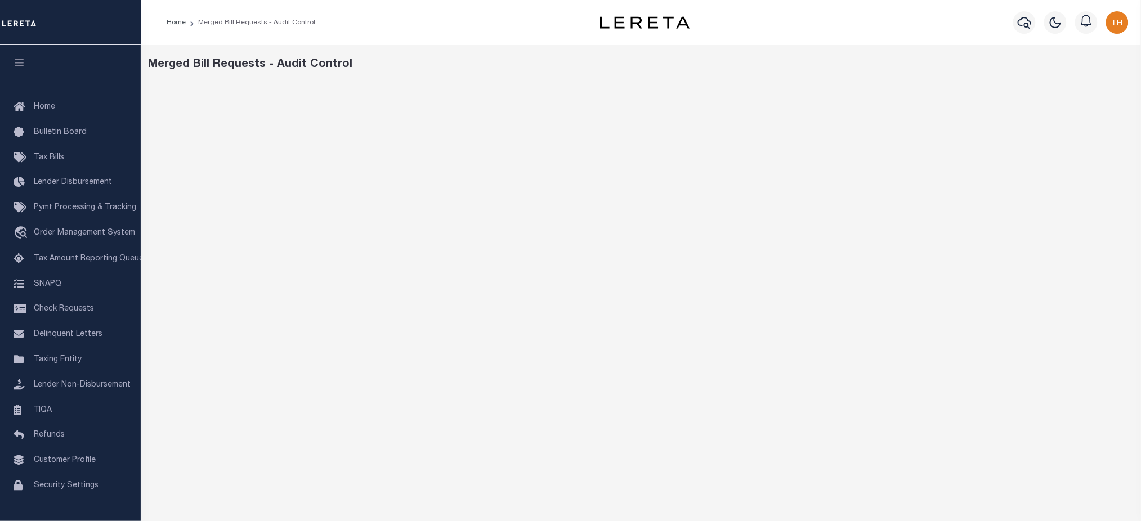
scroll to position [66, 0]
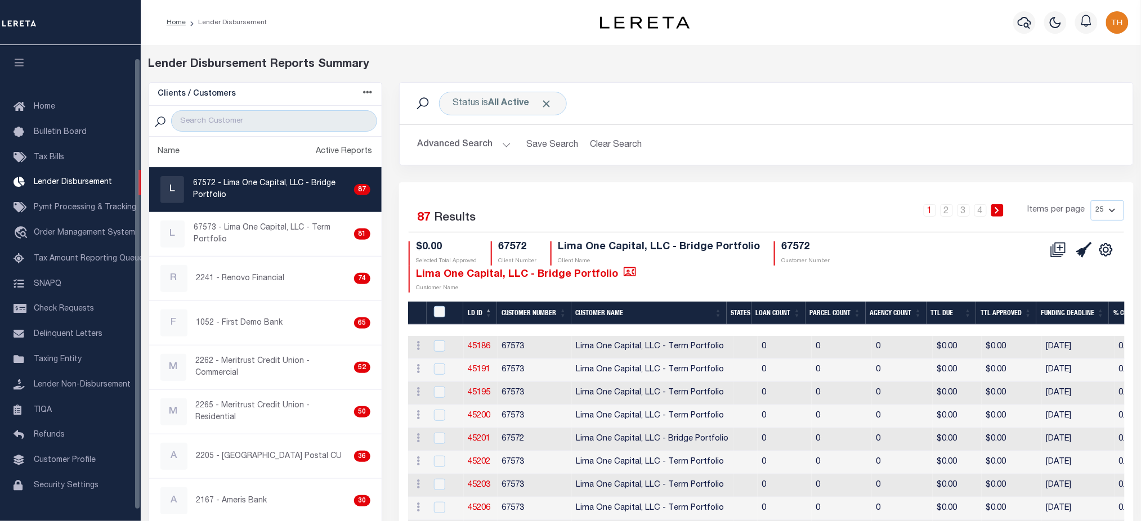
scroll to position [14, 0]
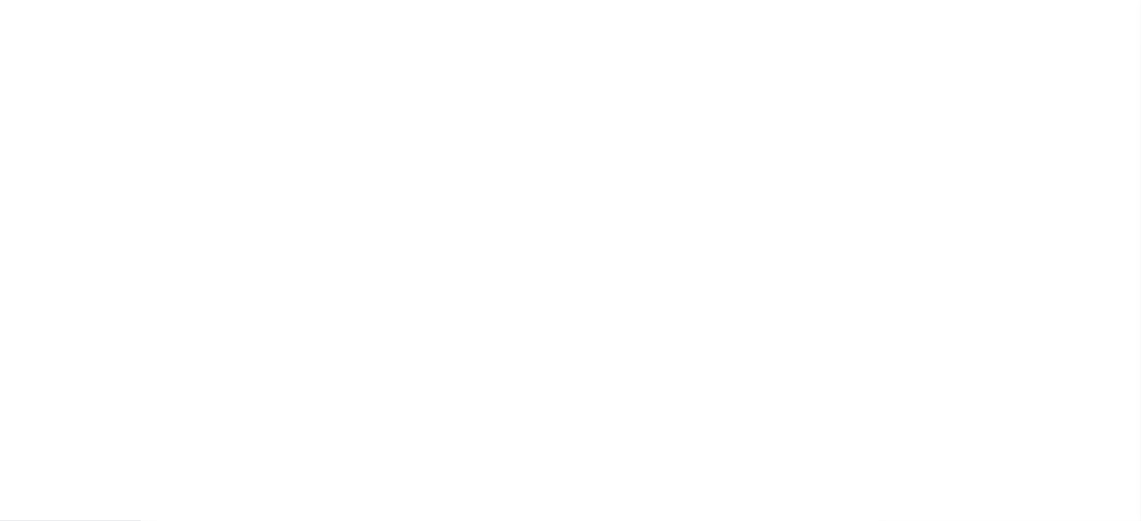
type input "3878"
type input "WOODLAWN STATION, LLC"
select select
type input "[STREET_ADDRESS]"
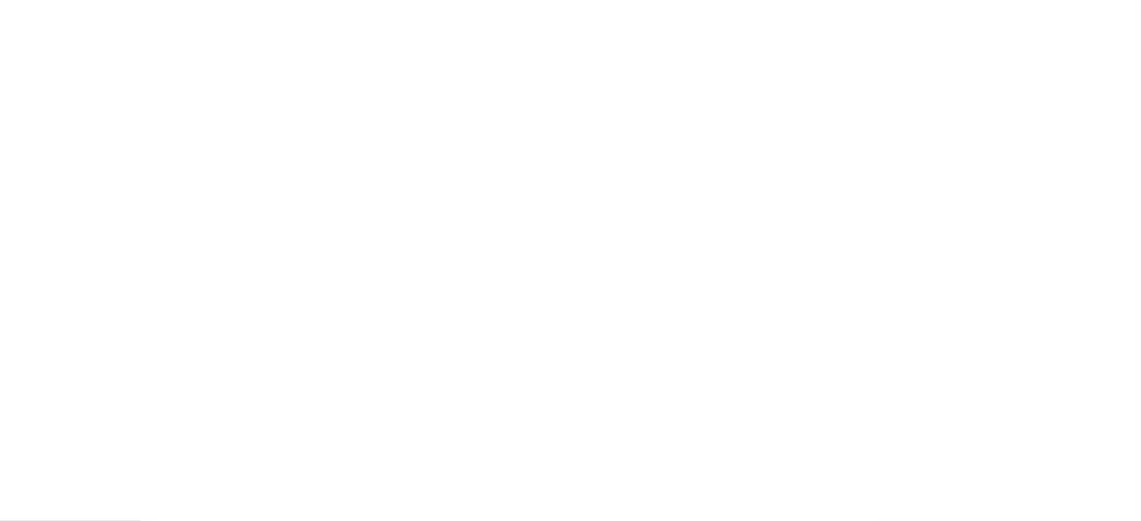
type input "[GEOGRAPHIC_DATA]"
select select "Escrow"
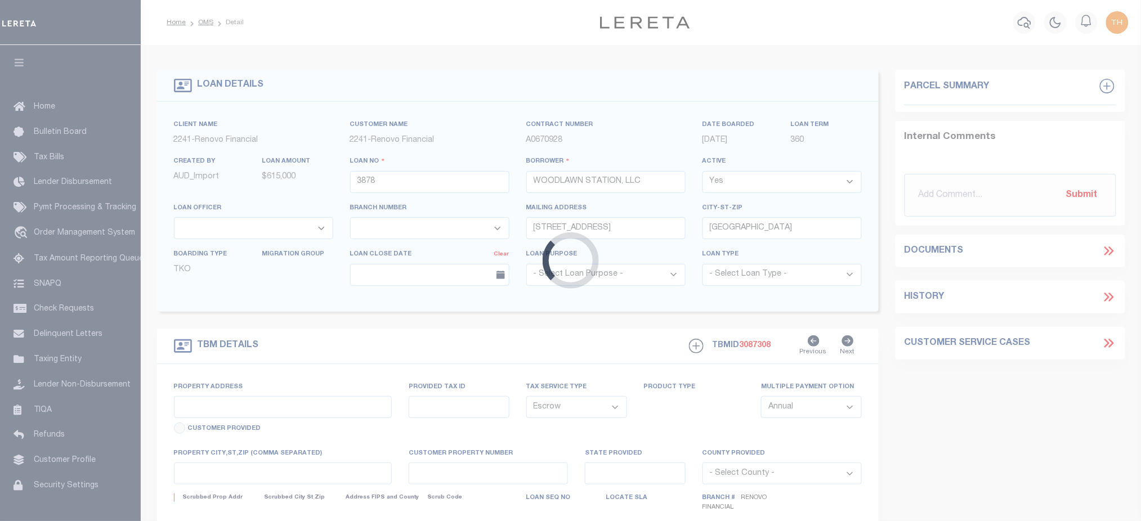
select select "25066"
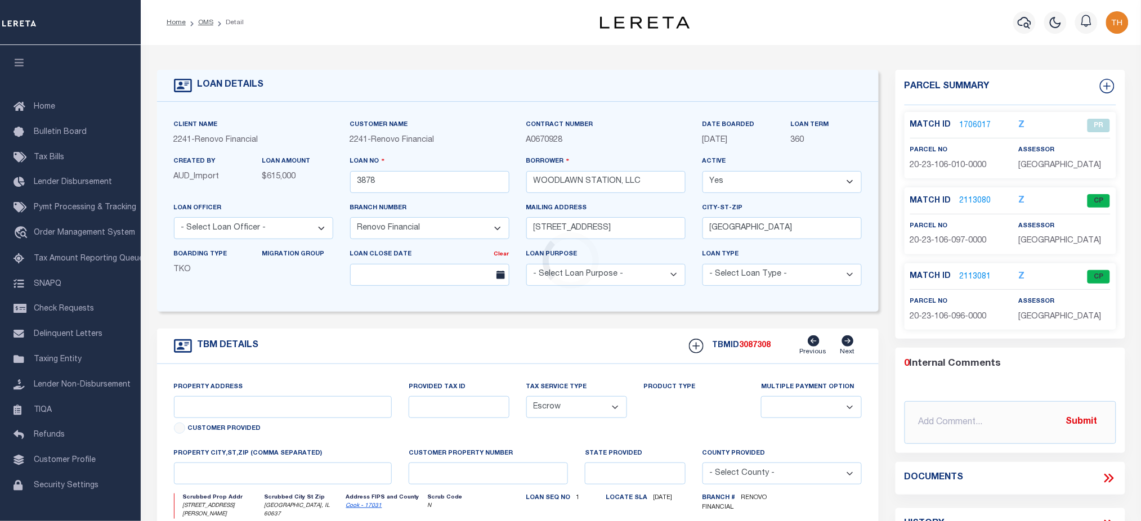
type input "[STREET_ADDRESS][PERSON_NAME]"
type input "20-23-106-010-0000"
select select
type input "[GEOGRAPHIC_DATA], IL 60637"
type input "a0k2L00001UdTc1"
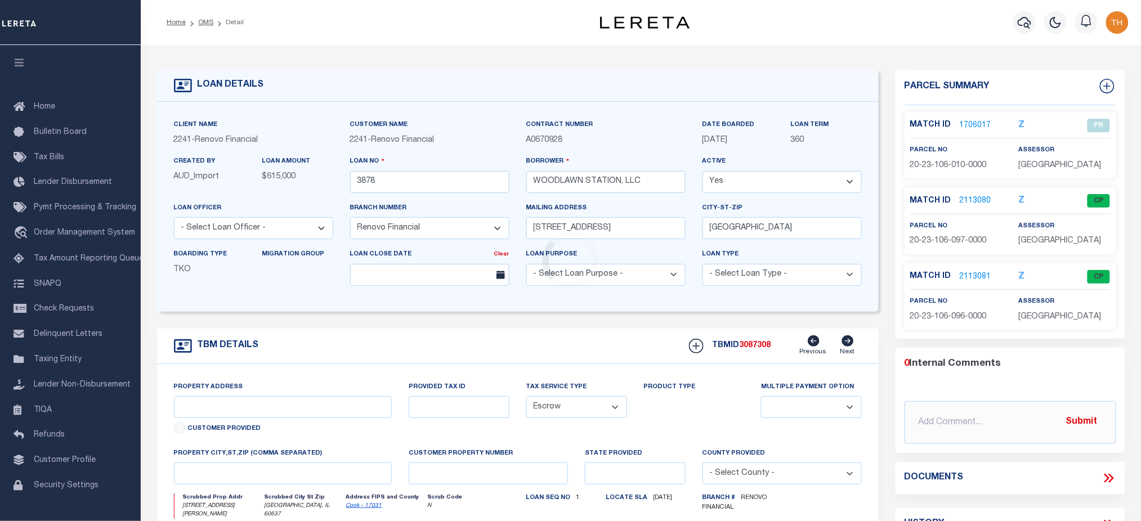
type input "IL"
select select
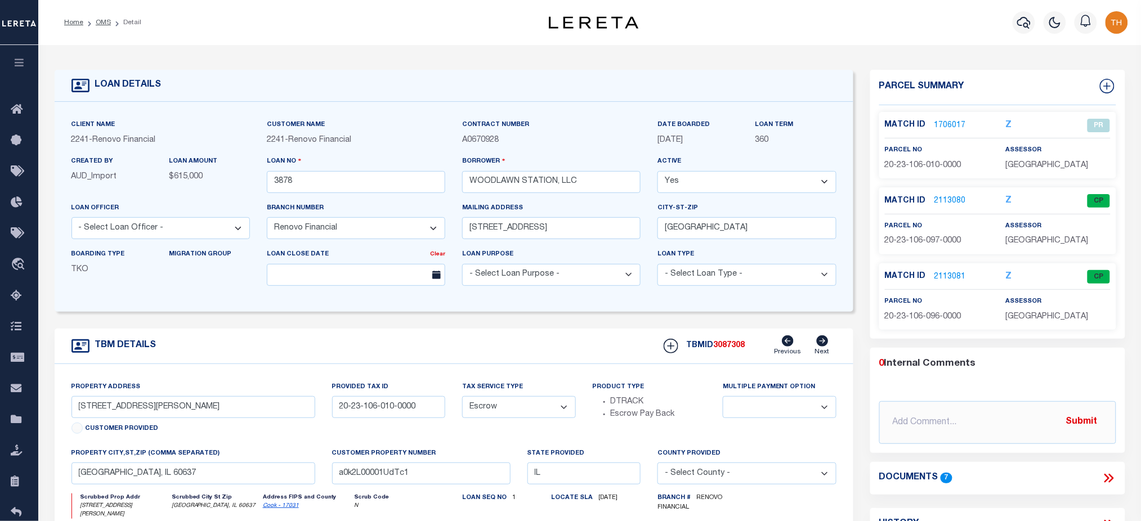
click at [949, 129] on link "1706017" at bounding box center [950, 126] width 32 height 12
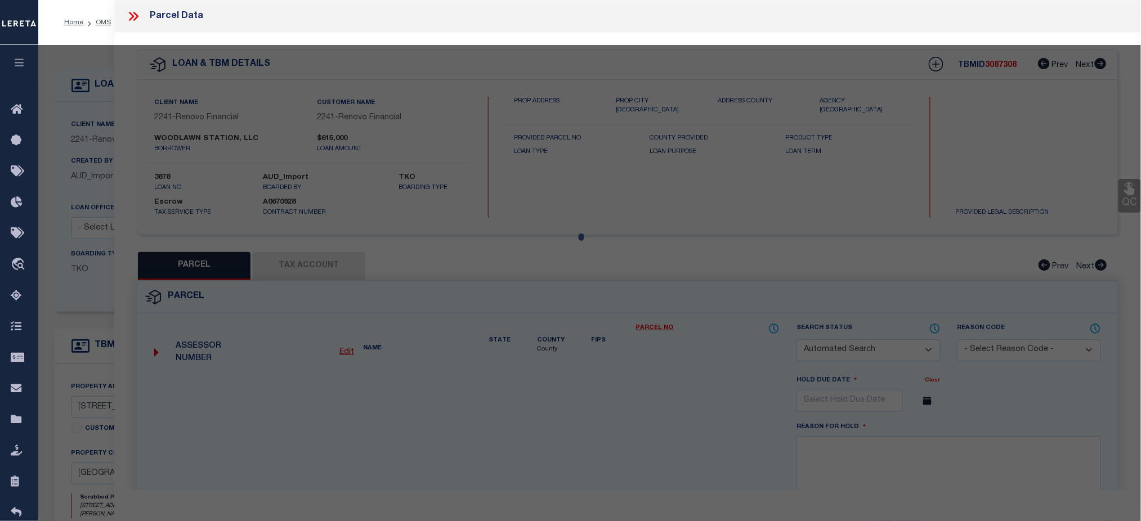
checkbox input "false"
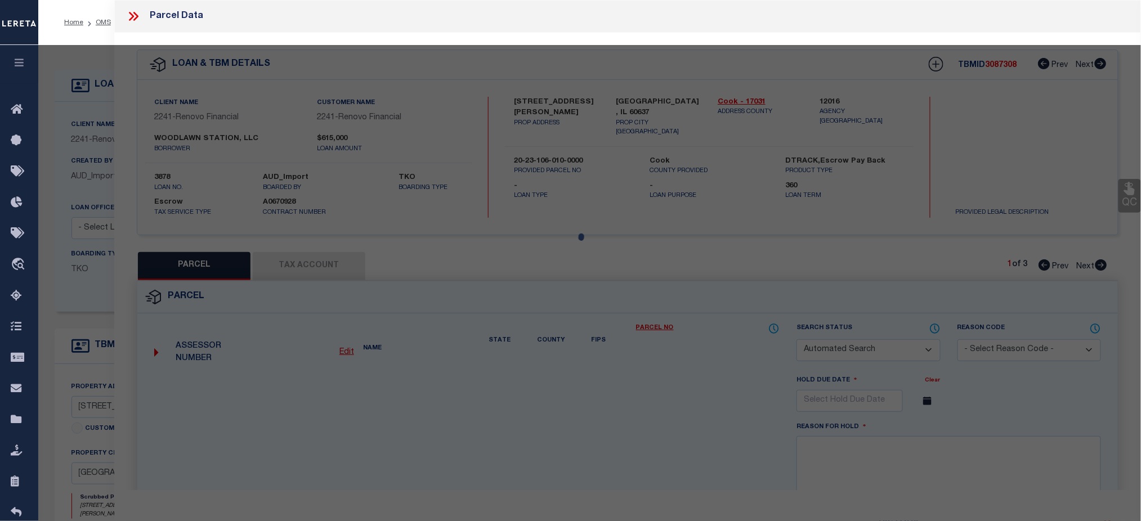
select select "PR"
select select
type input "[STREET_ADDRESS][PERSON_NAME]"
type input "[GEOGRAPHIC_DATA] [GEOGRAPHIC_DATA]"
type textarea "[DATE] Spoke with assessor - state pin is no longer active. assessor office clo…"
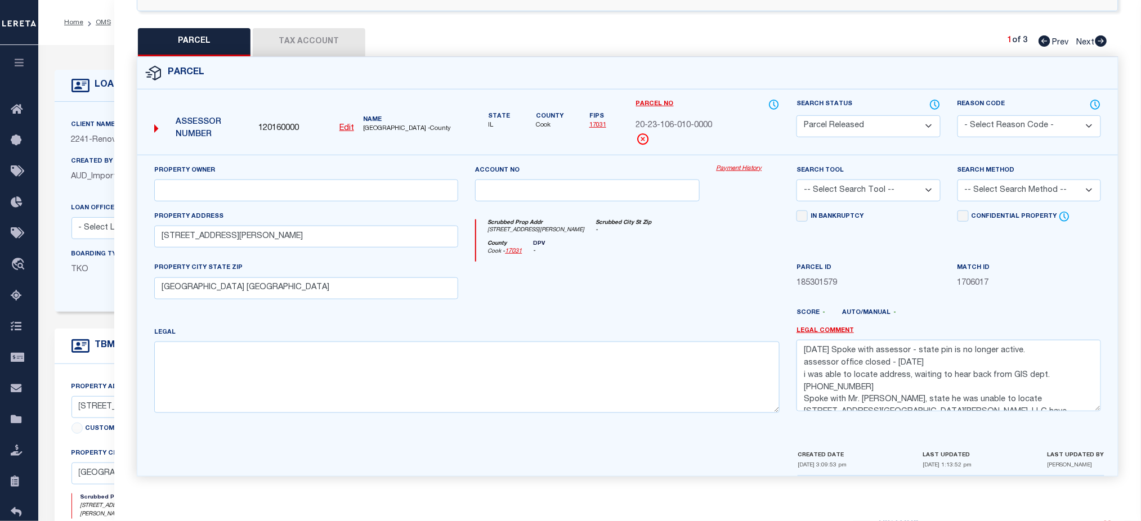
click at [735, 166] on link "Payment History" at bounding box center [748, 169] width 64 height 10
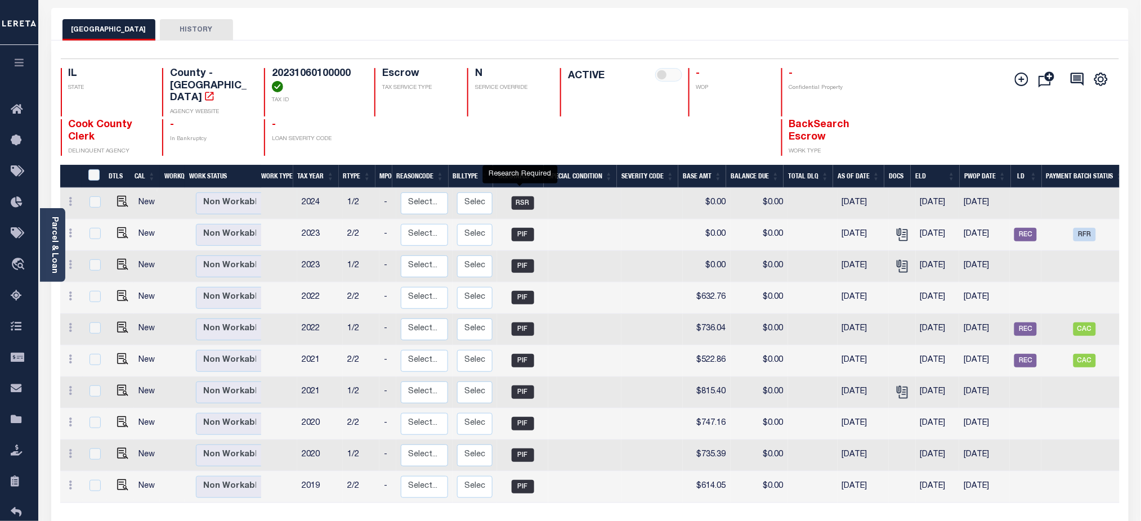
scroll to position [75, 0]
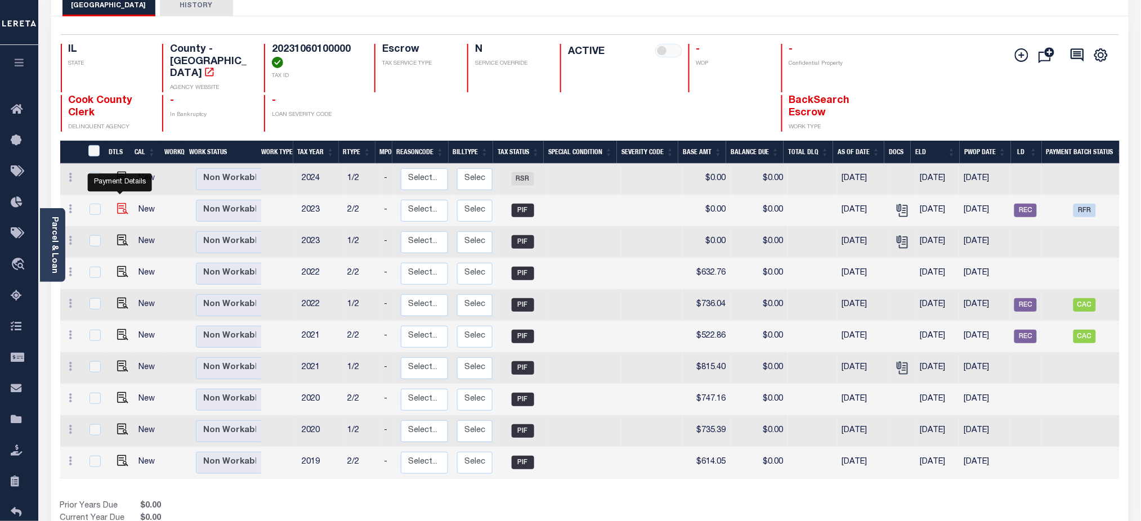
click at [118, 203] on img "" at bounding box center [122, 208] width 11 height 11
checkbox input "true"
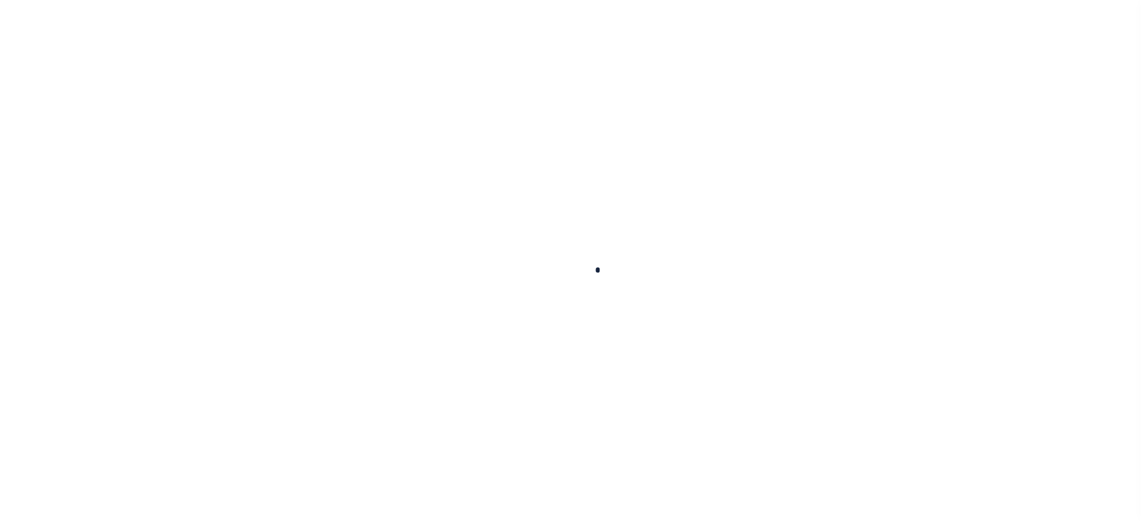
checkbox input "false"
type textarea "TPS"
type input "[DATE]"
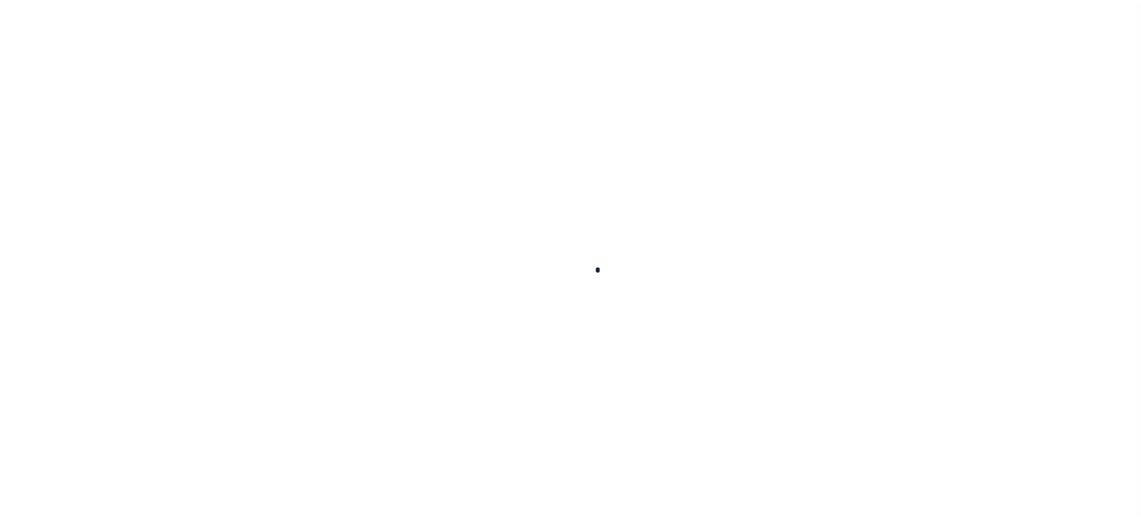
type input "$0"
select select "PIF"
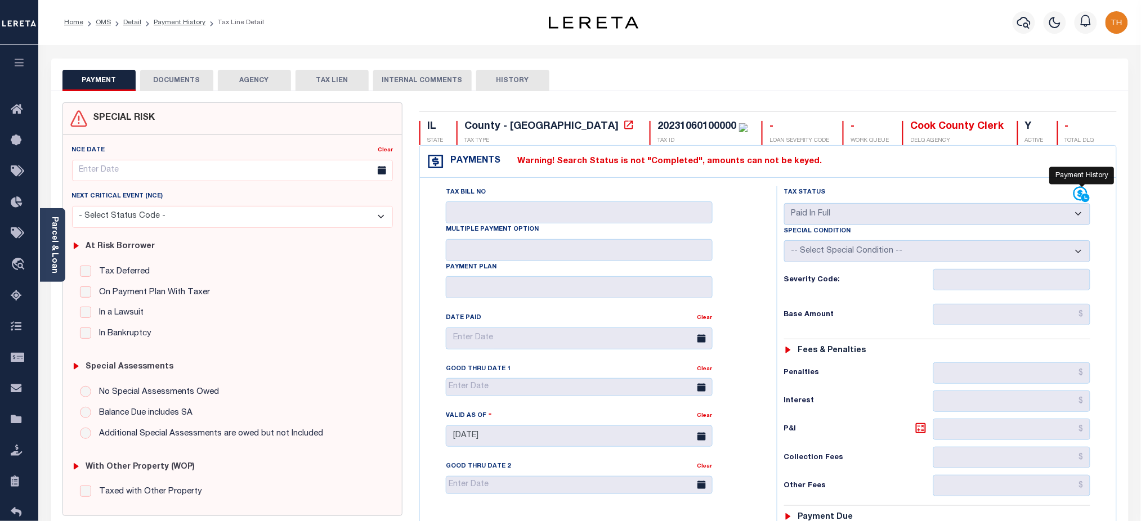
click at [1082, 195] on icon at bounding box center [1081, 194] width 17 height 17
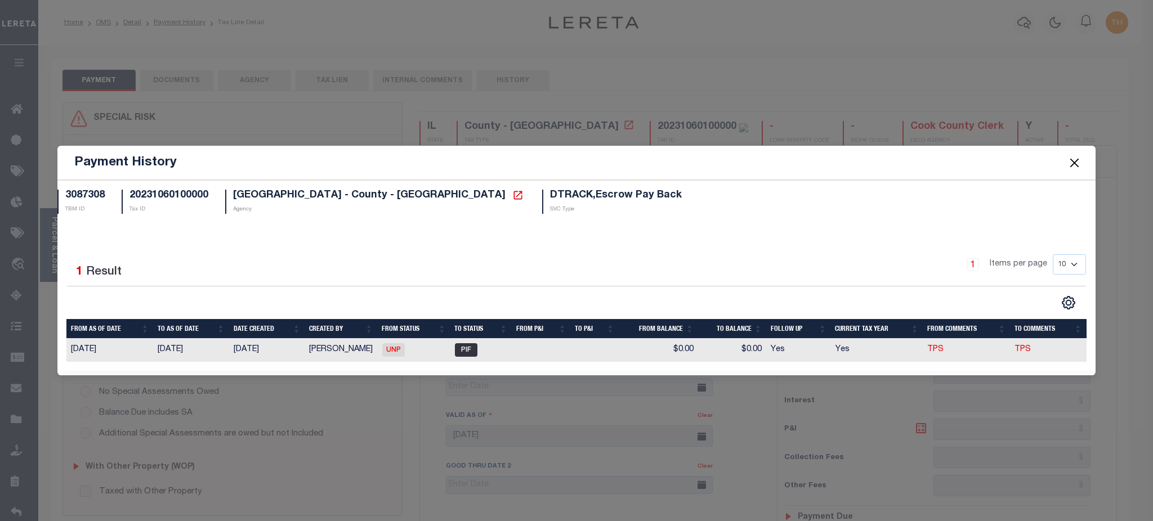
click at [1073, 164] on button "Close" at bounding box center [1074, 162] width 15 height 15
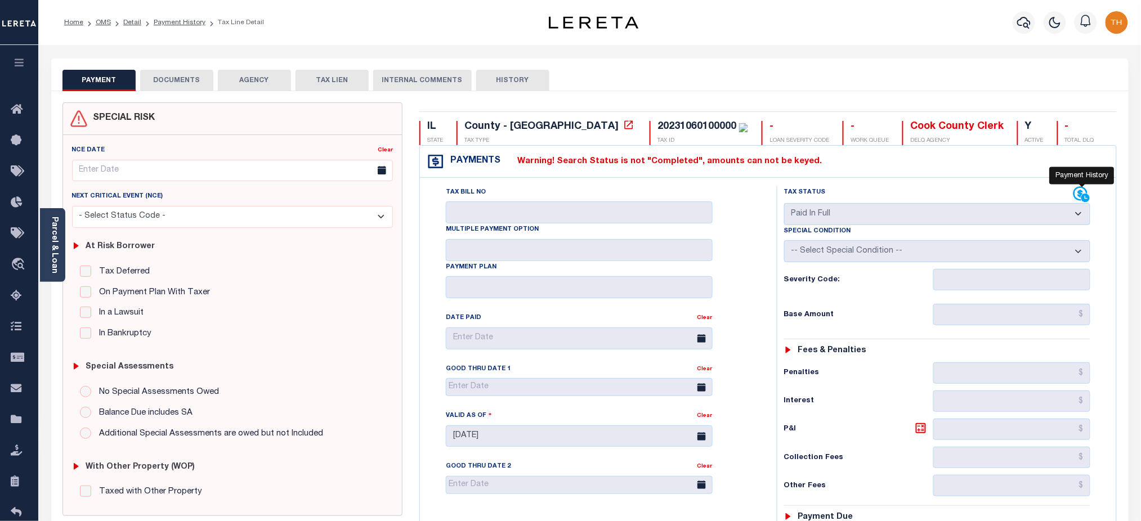
click at [1088, 196] on icon at bounding box center [1085, 198] width 8 height 8
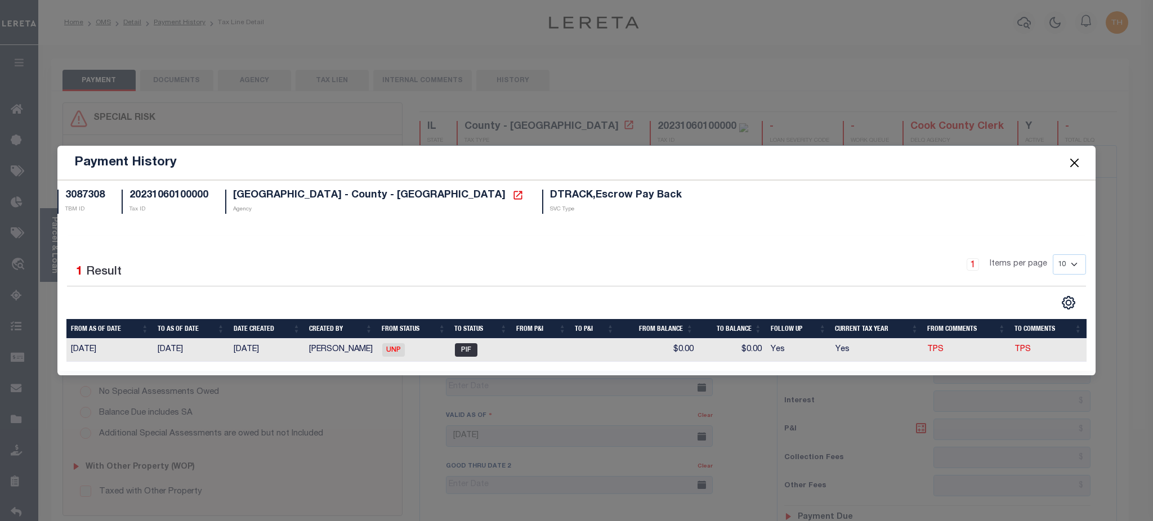
click at [1077, 167] on button "Close" at bounding box center [1074, 162] width 15 height 15
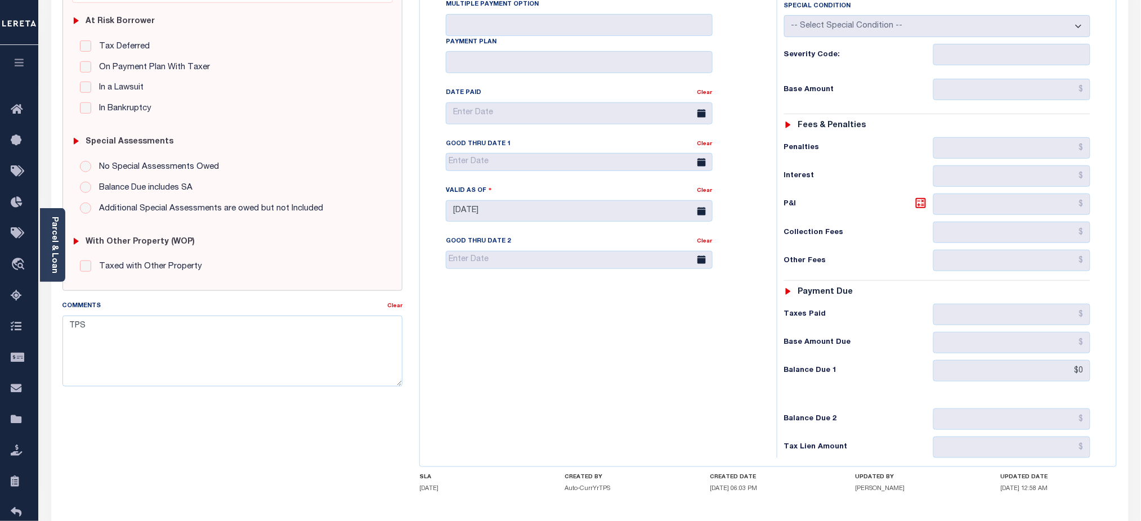
scroll to position [308, 0]
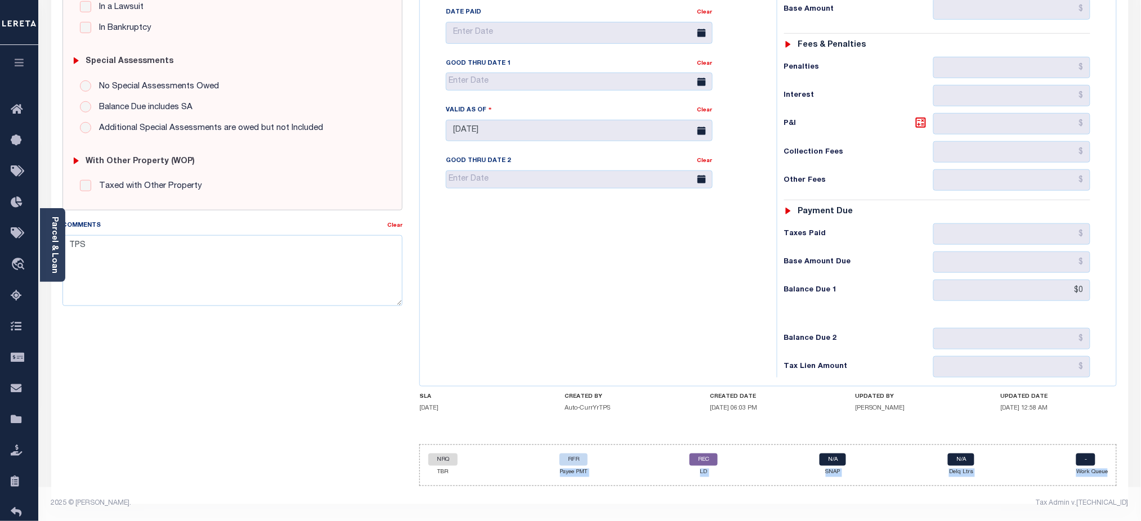
drag, startPoint x: 559, startPoint y: 472, endPoint x: 1108, endPoint y: 480, distance: 549.4
click at [1108, 480] on div "NRQ TBR RFR Payee PMT REC LD N/A SNAP N/A Delq Ltrs - Work Queue" at bounding box center [767, 466] width 697 height 42
click at [568, 412] on div "CREATED BY Auto-CurrYrTPS" at bounding box center [623, 404] width 117 height 23
drag, startPoint x: 566, startPoint y: 395, endPoint x: 818, endPoint y: 394, distance: 252.1
click at [1064, 415] on div "SLA [DATE] CREATED BY Auto-CurrYrTPS CREATED DATE [DATE] 06:03 PM UPDATED BY [P…" at bounding box center [767, 404] width 697 height 23
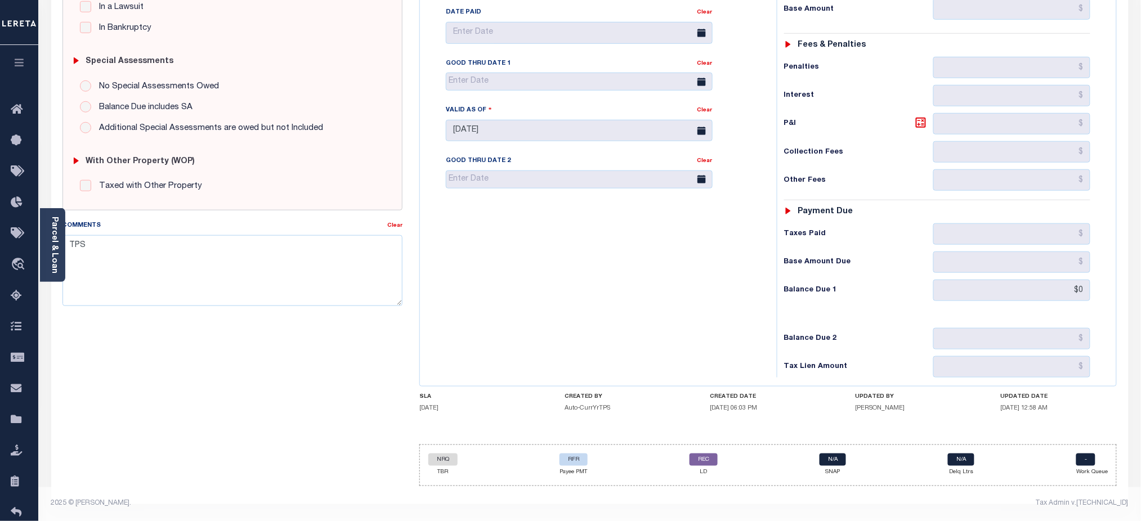
click at [729, 382] on div "Tax Bill No Multiple Payment Option Payment Plan" at bounding box center [768, 129] width 696 height 514
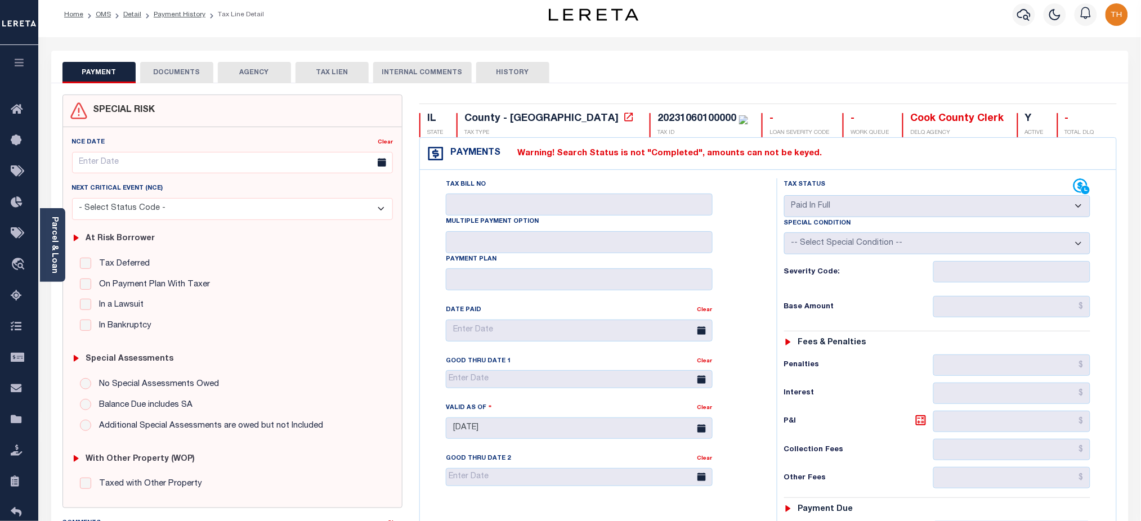
scroll to position [0, 0]
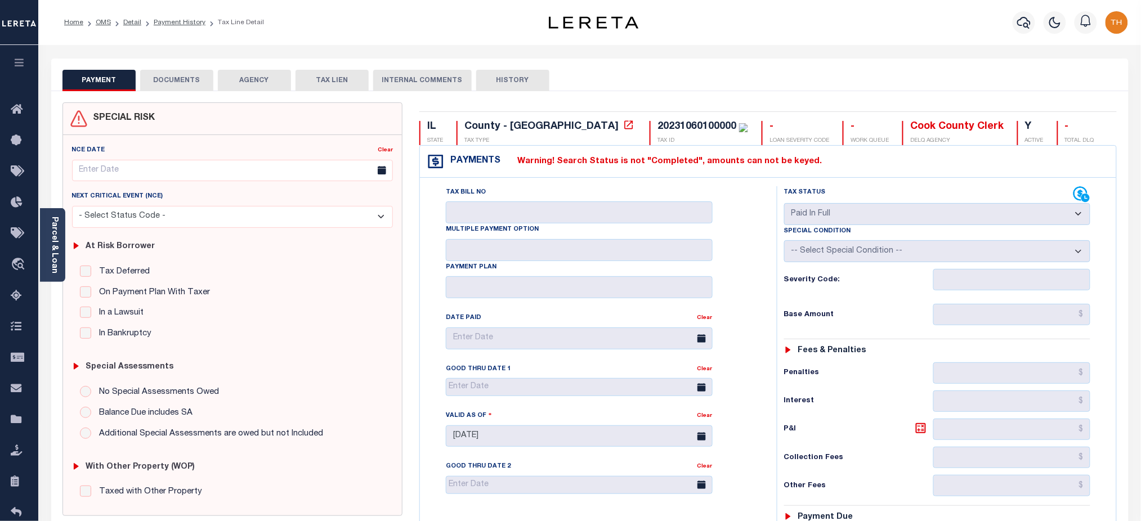
drag, startPoint x: 849, startPoint y: 165, endPoint x: 519, endPoint y: 157, distance: 329.4
click at [519, 157] on div "Payments Warning! Search Status is not "Completed", amounts can not be keyed." at bounding box center [768, 162] width 696 height 32
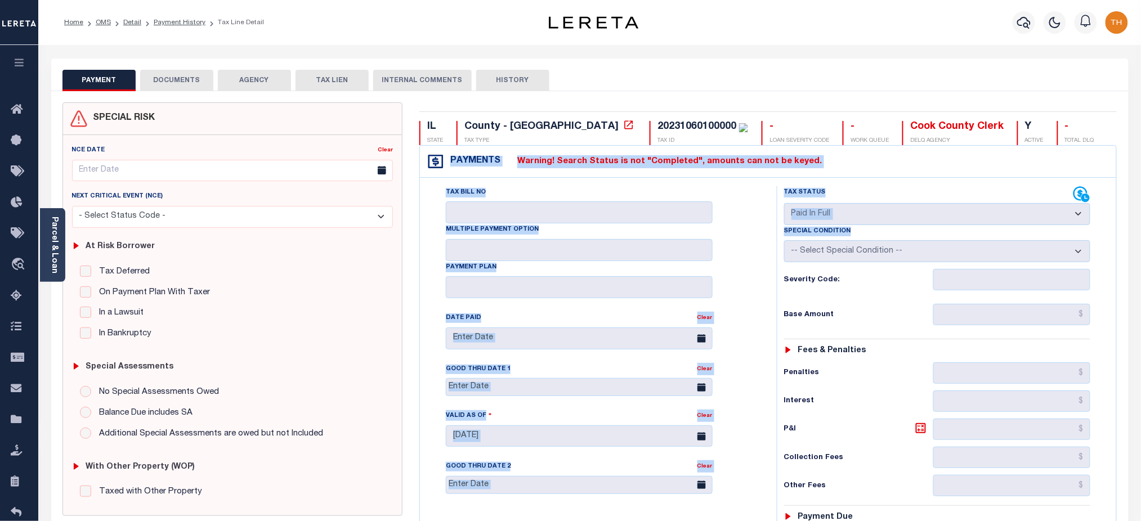
click at [871, 253] on div "Payments Warning! Search Status is not "Completed", amounts can not be keyed. T…" at bounding box center [767, 418] width 697 height 547
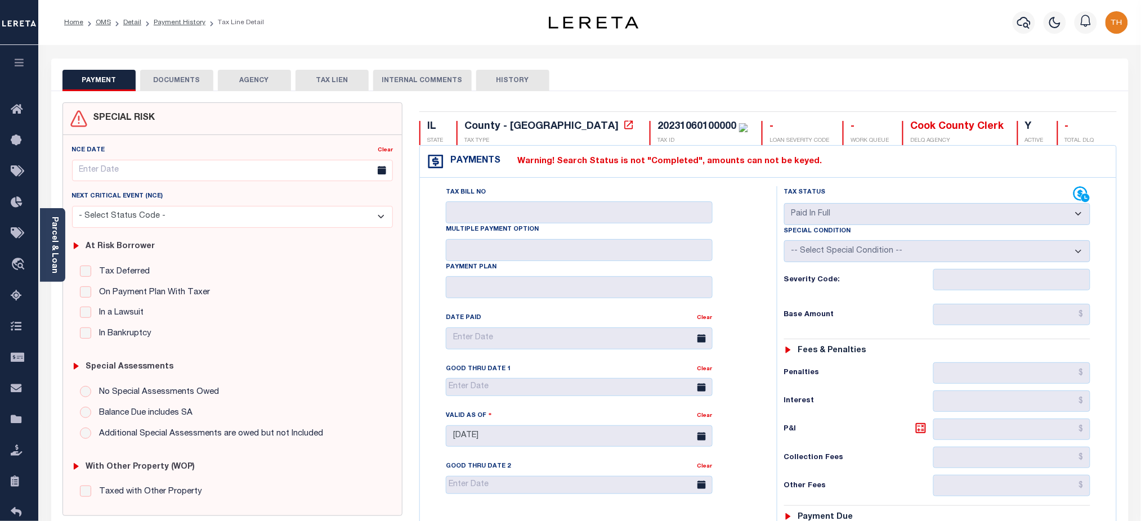
click at [771, 319] on div "Tax Status Status" at bounding box center [941, 434] width 346 height 497
click at [170, 80] on button "DOCUMENTS" at bounding box center [176, 80] width 73 height 21
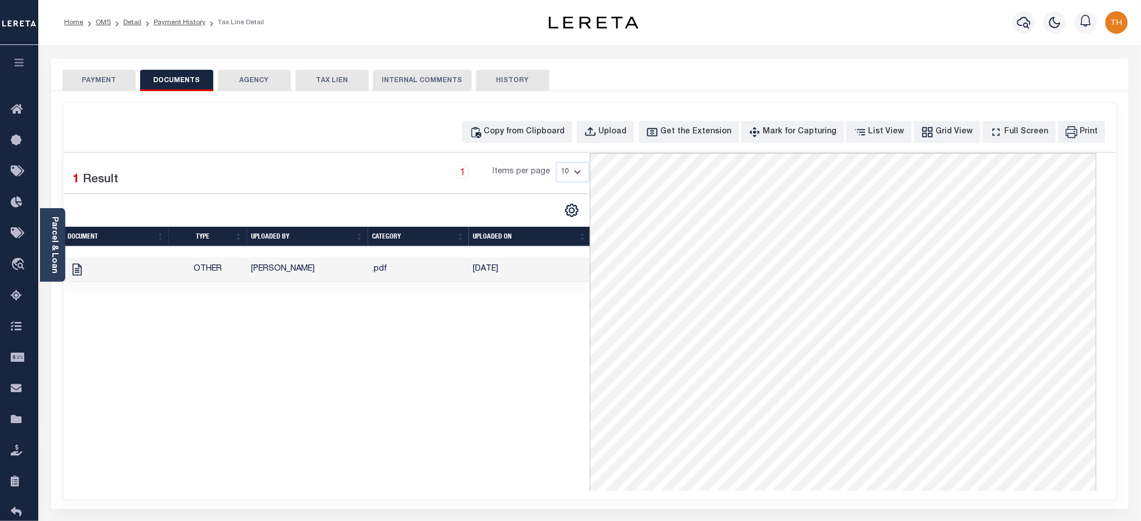
click at [120, 82] on button "PAYMENT" at bounding box center [98, 80] width 73 height 21
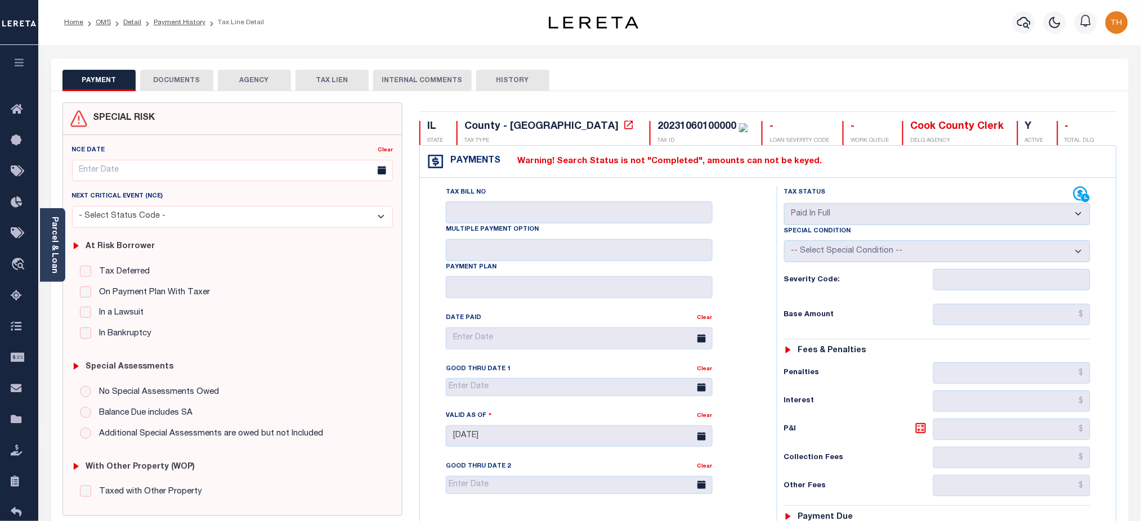
click at [529, 80] on button "HISTORY" at bounding box center [512, 80] width 73 height 21
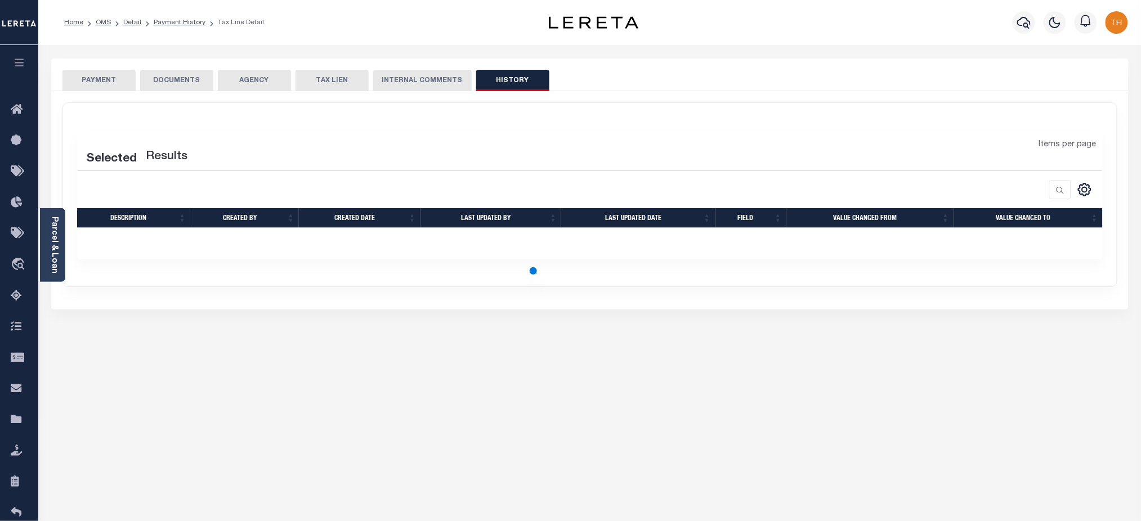
select select "50"
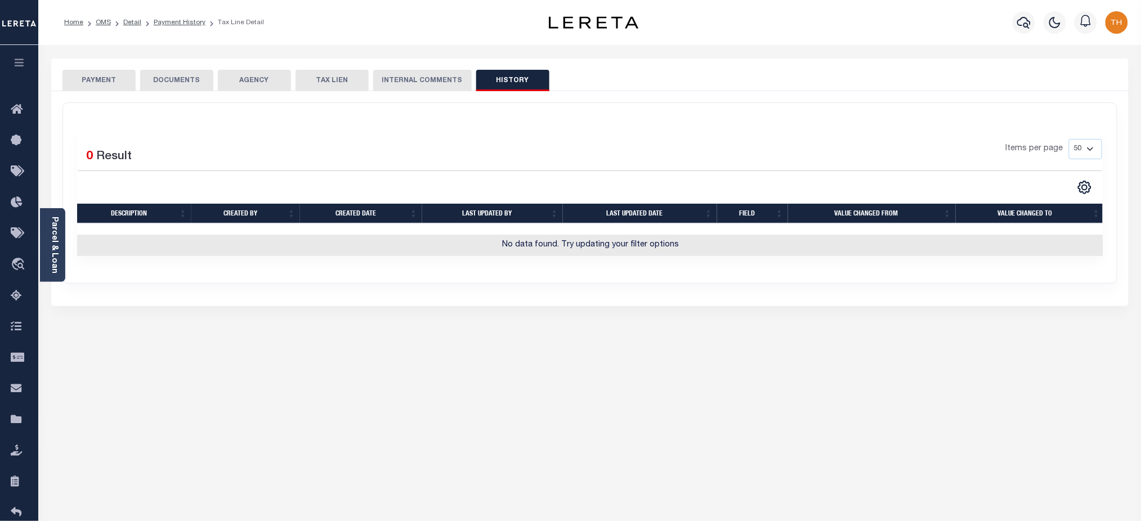
click at [87, 78] on button "PAYMENT" at bounding box center [98, 80] width 73 height 21
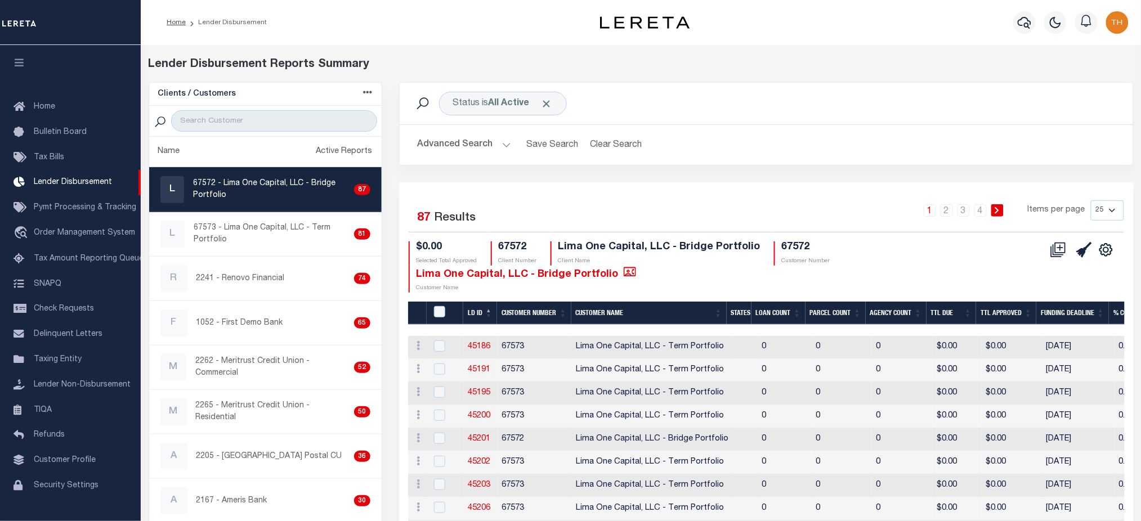
scroll to position [14, 0]
